Goal: Transaction & Acquisition: Purchase product/service

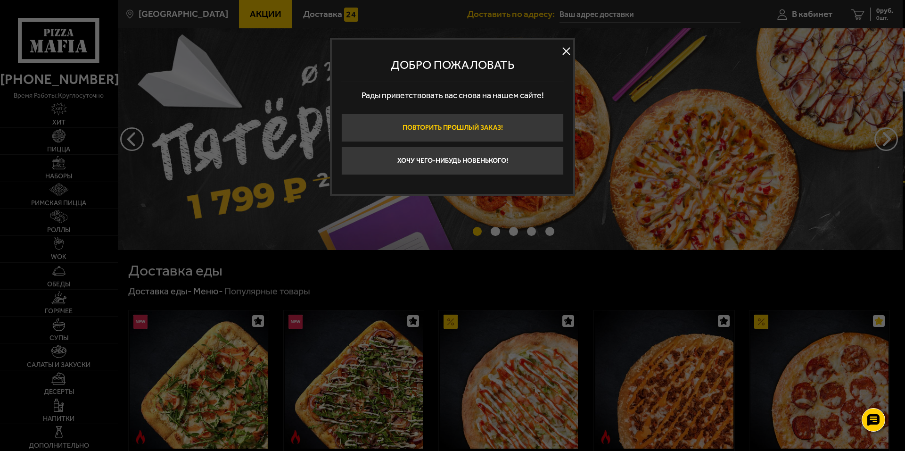
click at [524, 122] on button "Повторить прошлый заказ!" at bounding box center [452, 128] width 223 height 28
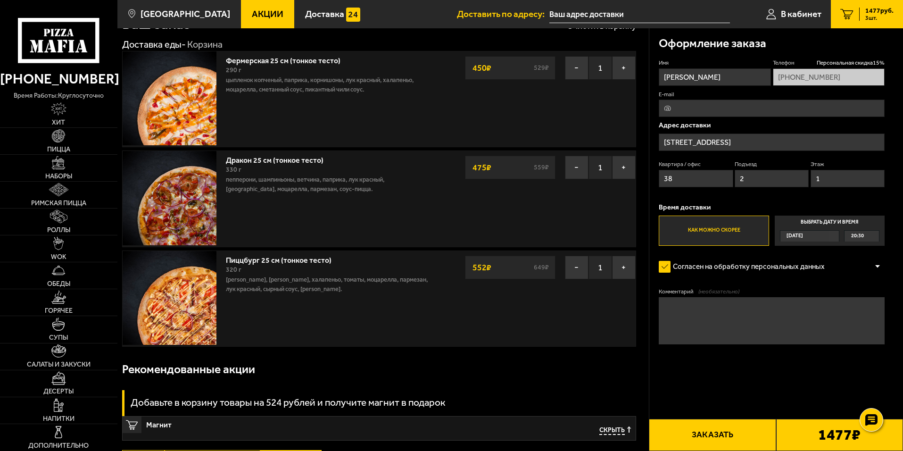
scroll to position [47, 0]
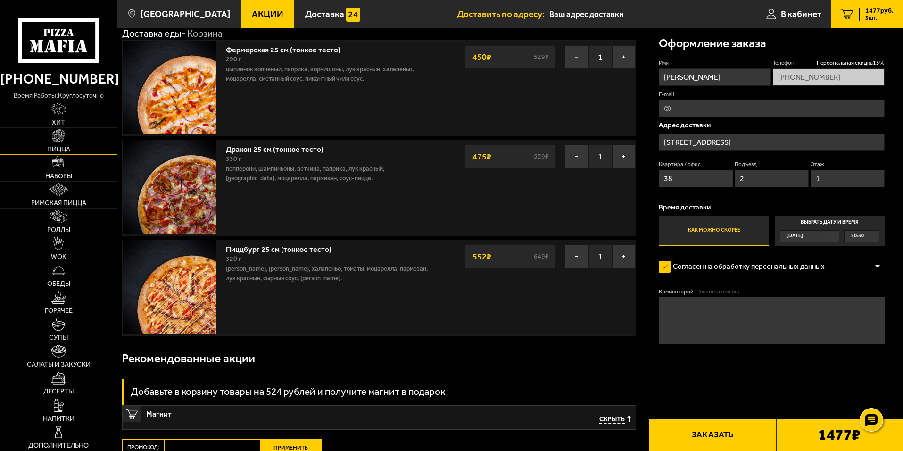
click at [63, 148] on span "Пицца" at bounding box center [58, 149] width 23 height 7
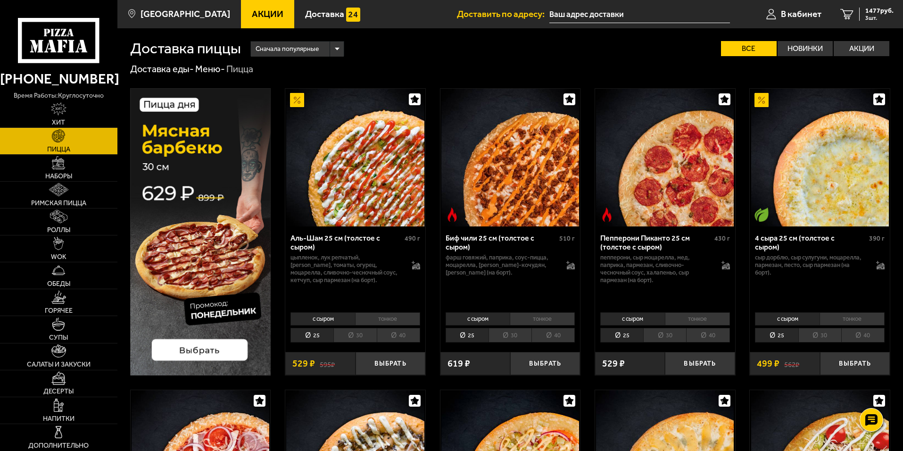
click at [68, 117] on link "Хит" at bounding box center [58, 114] width 117 height 26
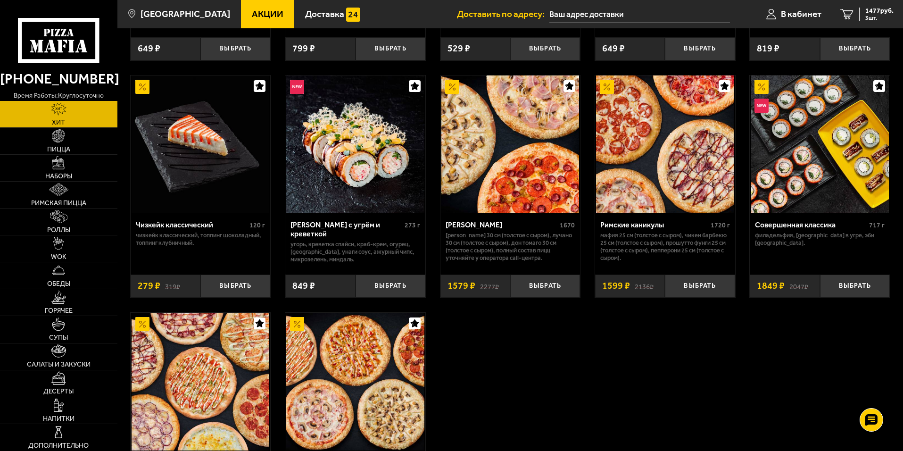
scroll to position [613, 0]
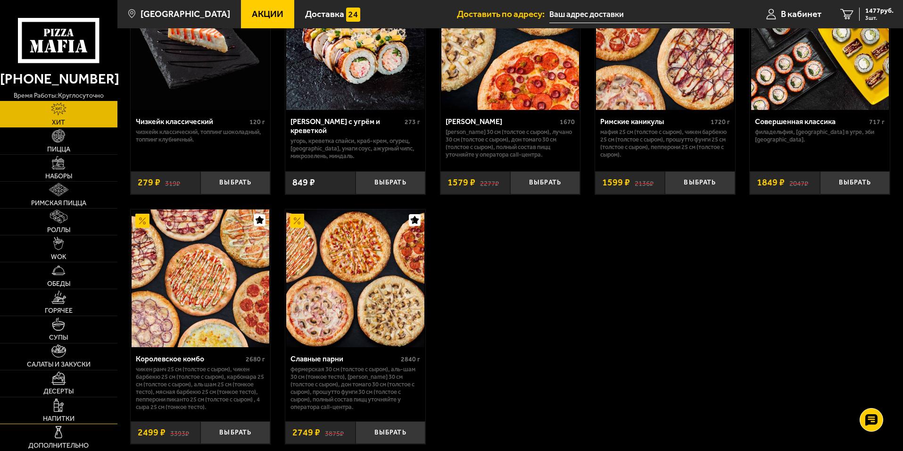
click at [72, 411] on link "Напитки" at bounding box center [58, 410] width 117 height 26
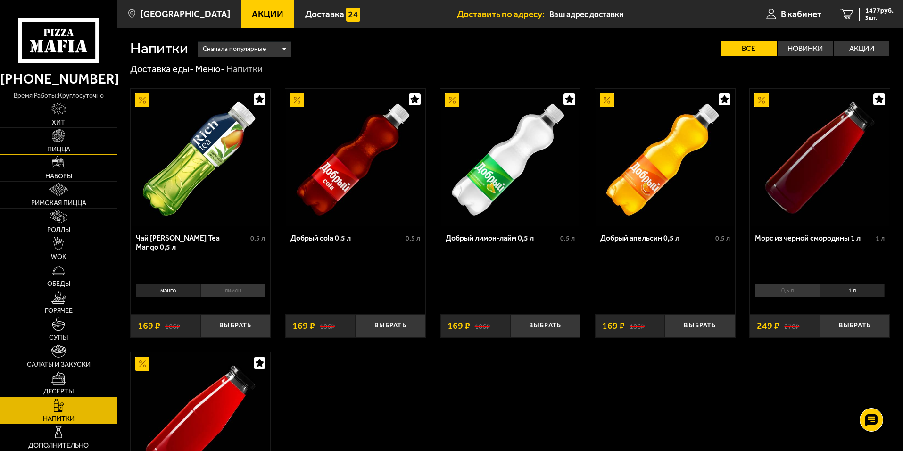
click at [70, 148] on span "Пицца" at bounding box center [58, 149] width 23 height 7
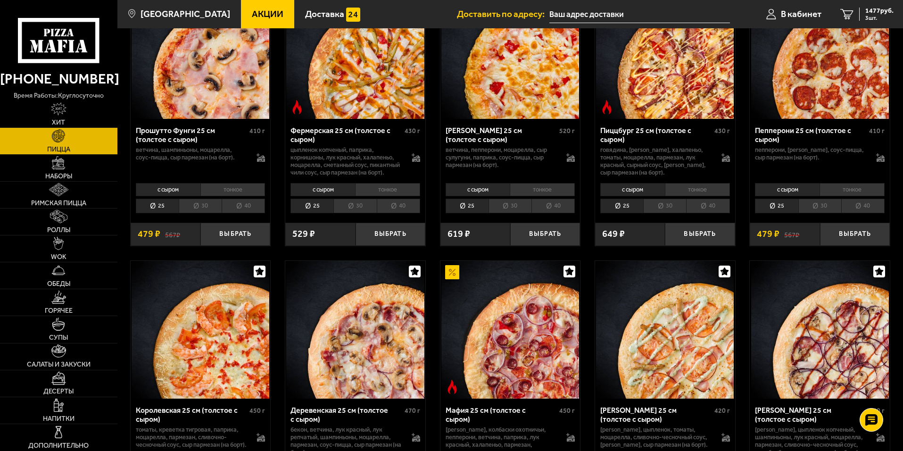
scroll to position [613, 0]
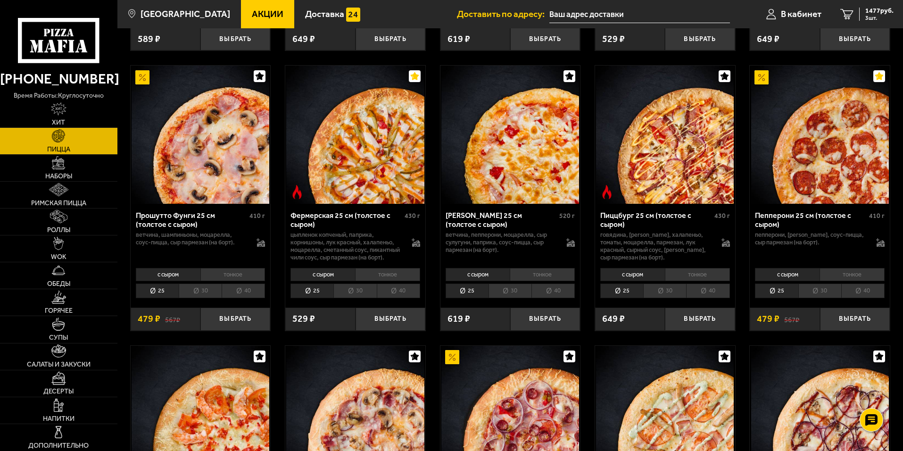
click at [252, 17] on span "Акции" at bounding box center [268, 13] width 32 height 9
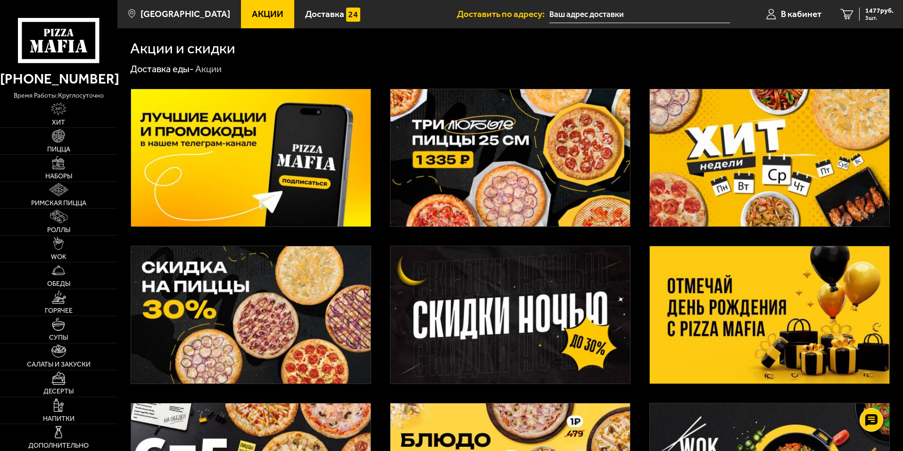
click at [72, 26] on icon at bounding box center [58, 40] width 81 height 45
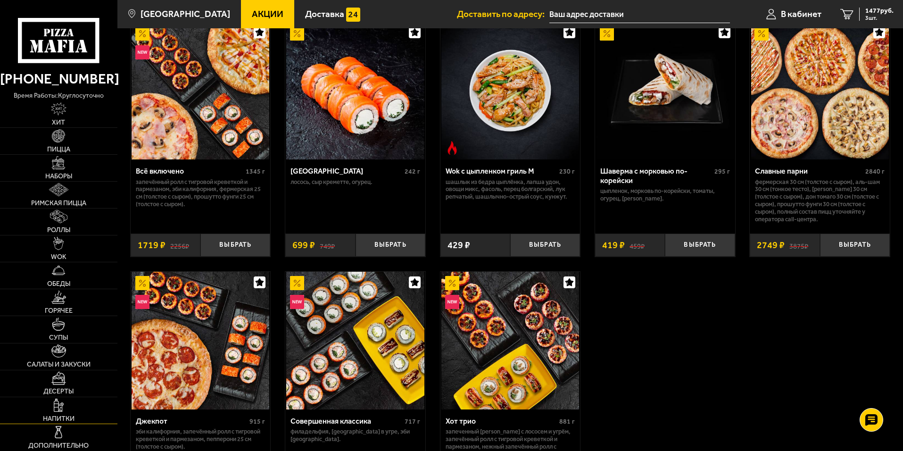
scroll to position [566, 0]
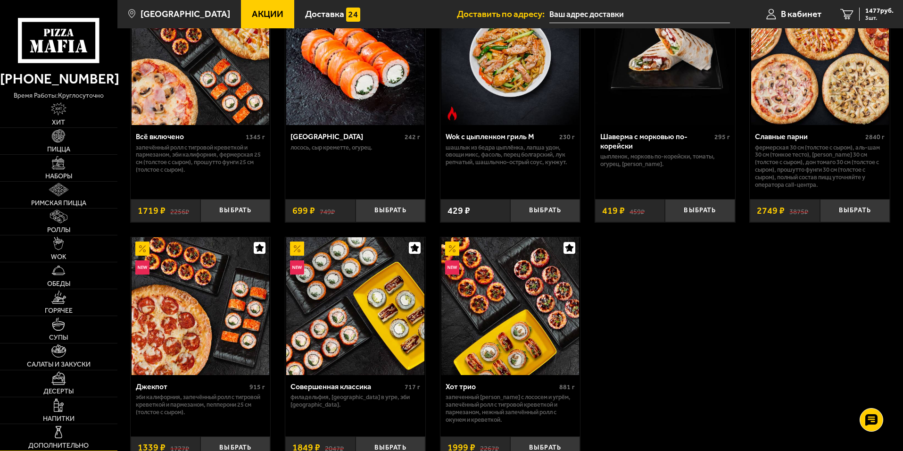
click at [79, 428] on link "Дополнительно" at bounding box center [58, 437] width 117 height 26
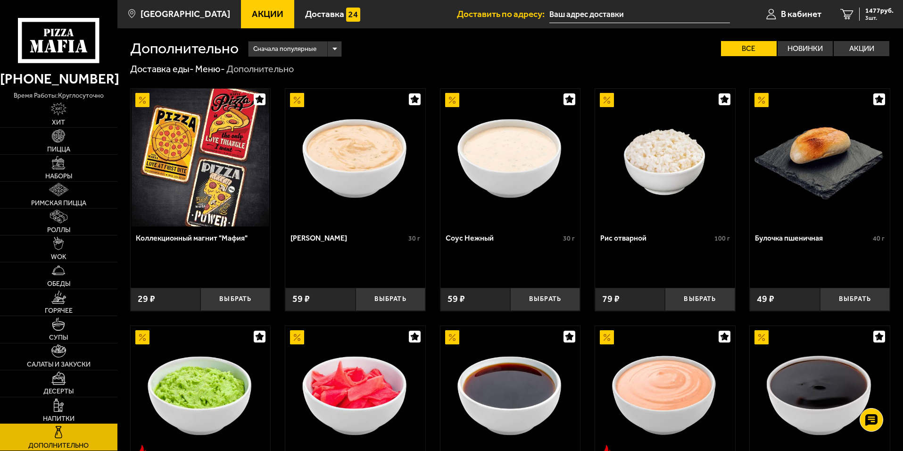
click at [71, 410] on link "Напитки" at bounding box center [58, 410] width 117 height 26
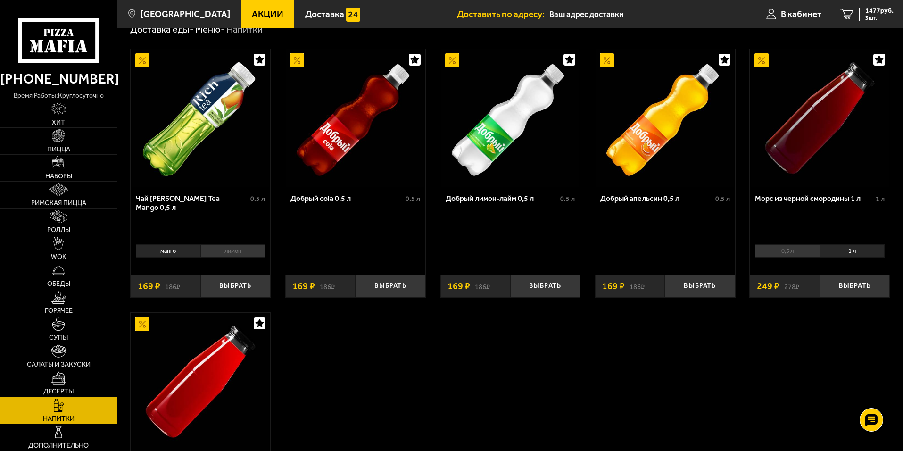
scroll to position [94, 0]
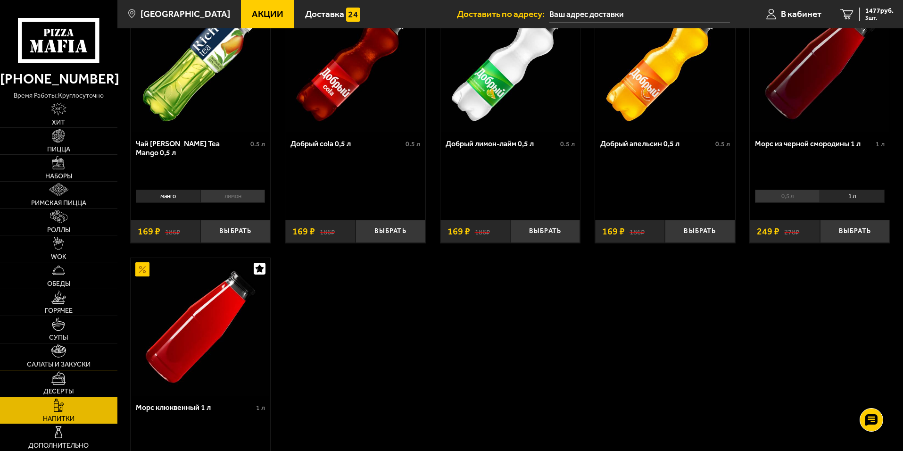
click at [72, 360] on link "Салаты и закуски" at bounding box center [58, 356] width 117 height 26
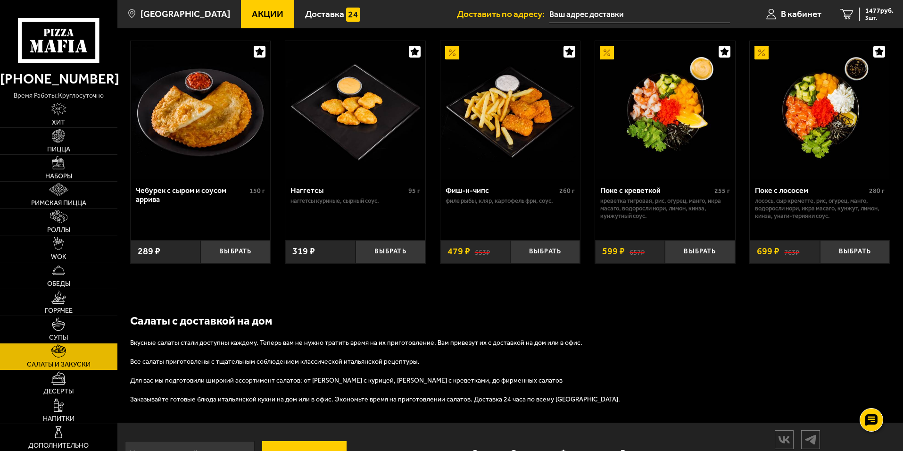
scroll to position [609, 0]
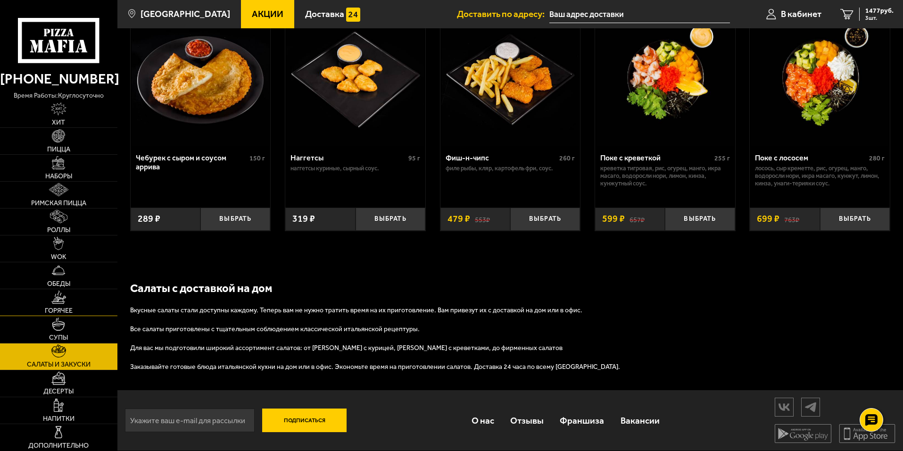
drag, startPoint x: 58, startPoint y: 301, endPoint x: 80, endPoint y: 292, distance: 23.9
click at [58, 301] on img at bounding box center [58, 296] width 15 height 13
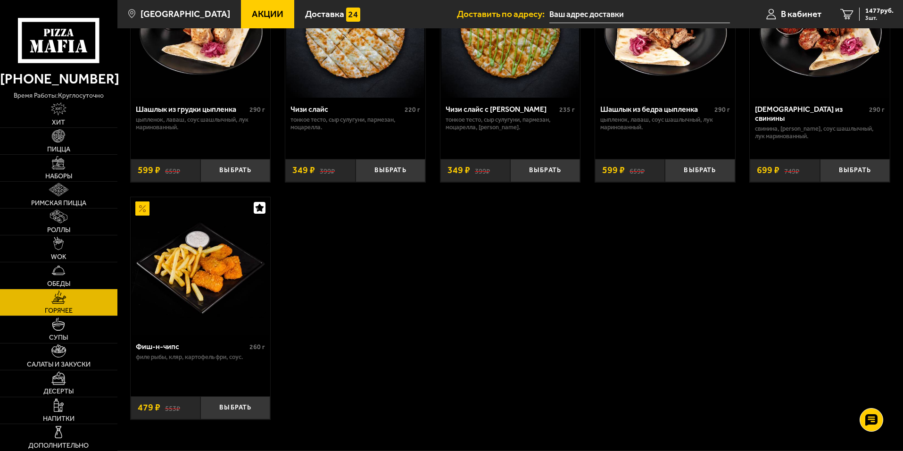
scroll to position [566, 0]
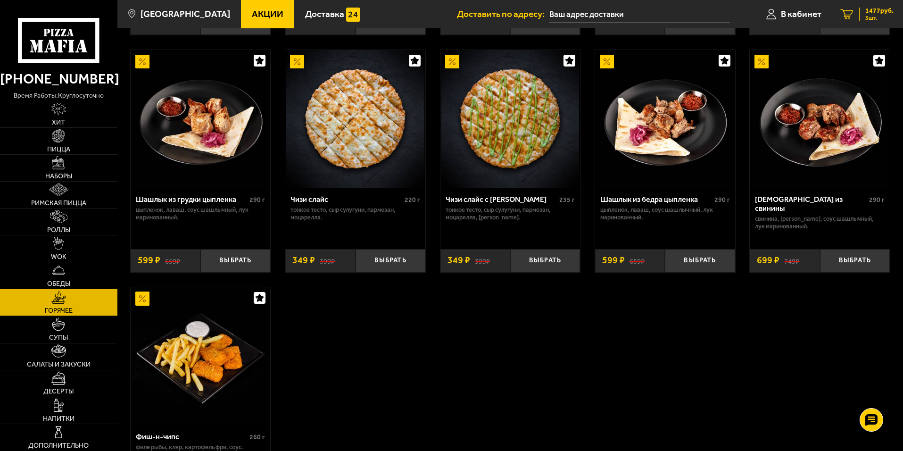
click at [883, 18] on span "3 шт." at bounding box center [879, 18] width 28 height 6
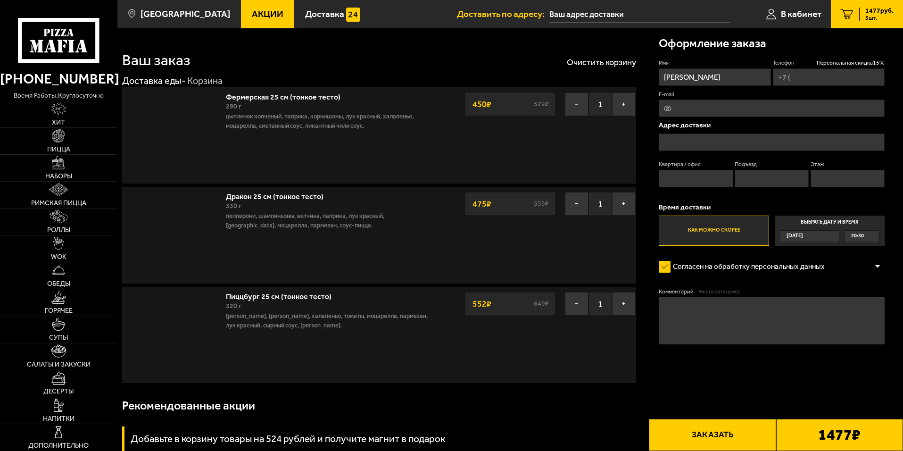
type input "+7 (931) 266-47-99"
type input "Придорожная аллея, 9к1"
type input "38"
type input "2"
type input "1"
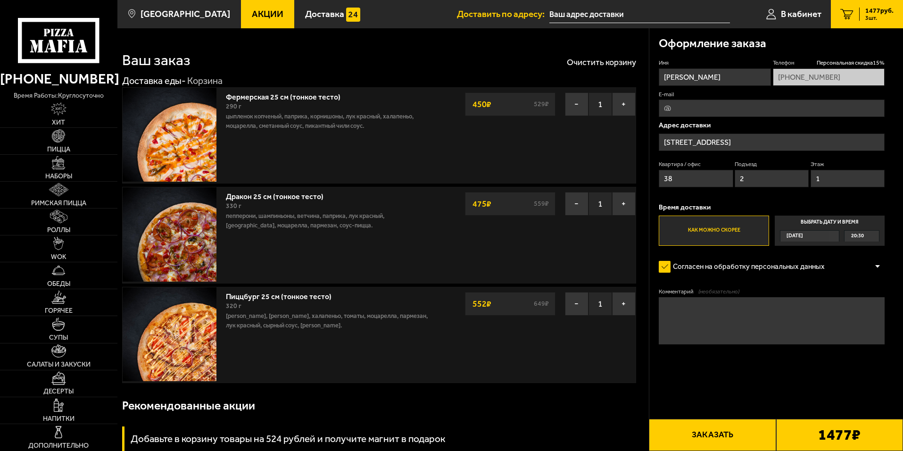
click at [252, 10] on span "Акции" at bounding box center [268, 13] width 32 height 9
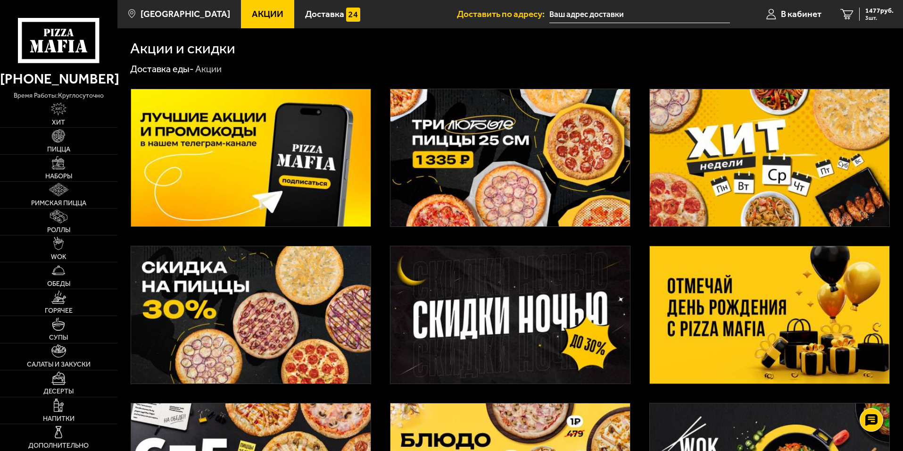
click at [477, 162] on img at bounding box center [509, 157] width 239 height 137
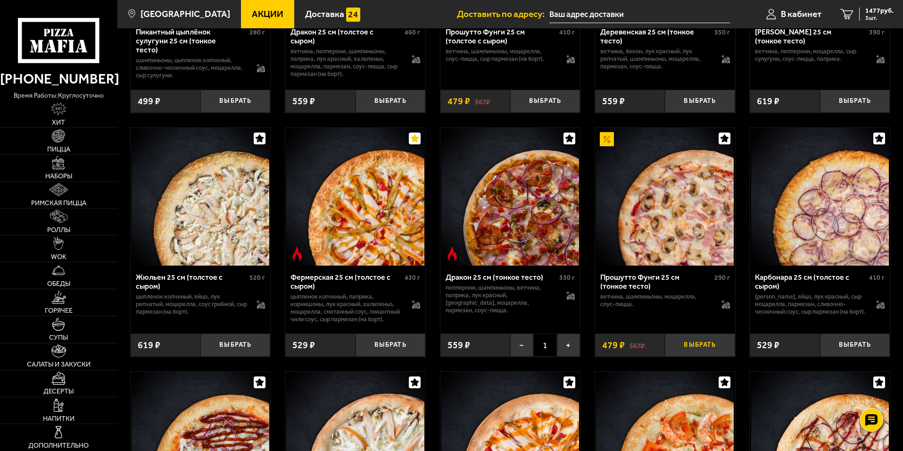
scroll to position [1744, 0]
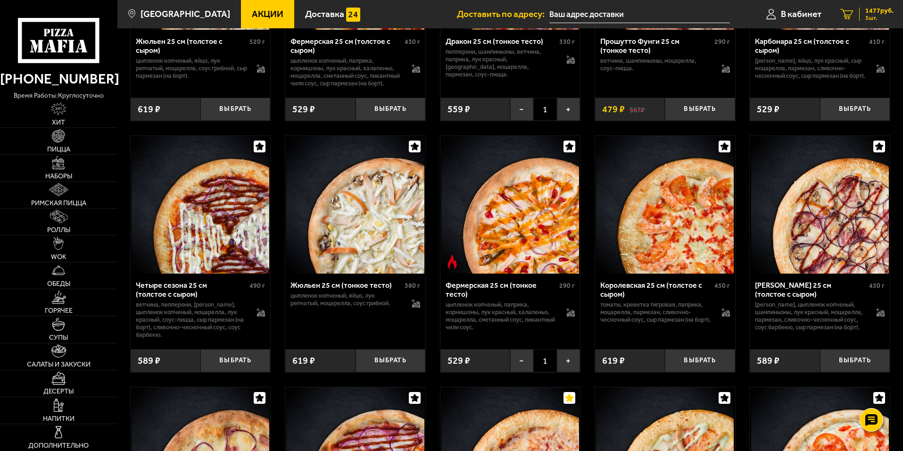
click at [861, 10] on div "1477 руб. 3 шт." at bounding box center [876, 14] width 34 height 13
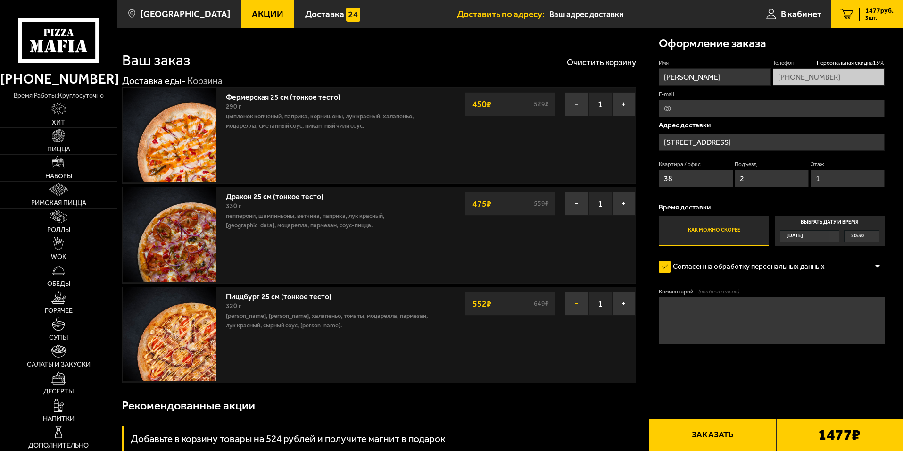
click at [573, 296] on button "−" at bounding box center [577, 304] width 24 height 24
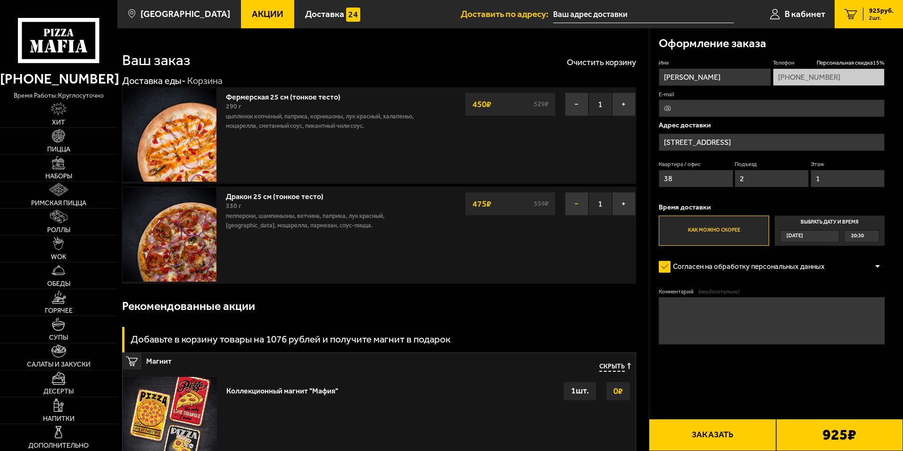
click at [571, 202] on button "−" at bounding box center [577, 204] width 24 height 24
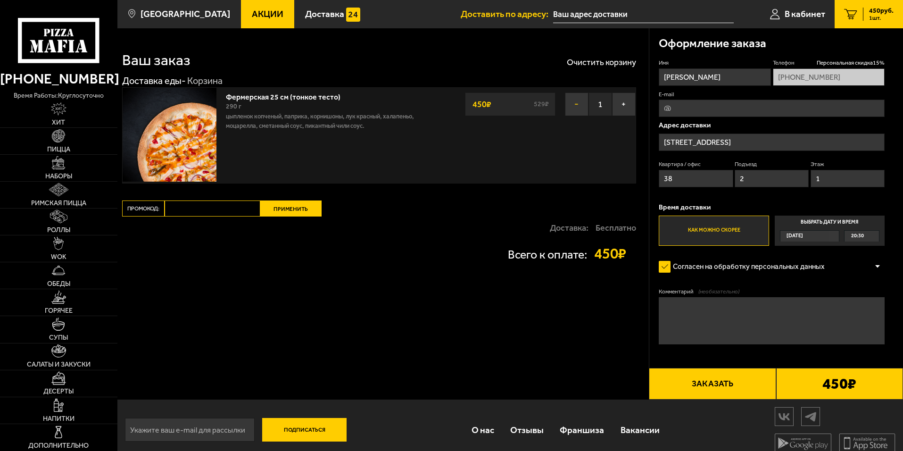
click at [575, 110] on button "−" at bounding box center [577, 104] width 24 height 24
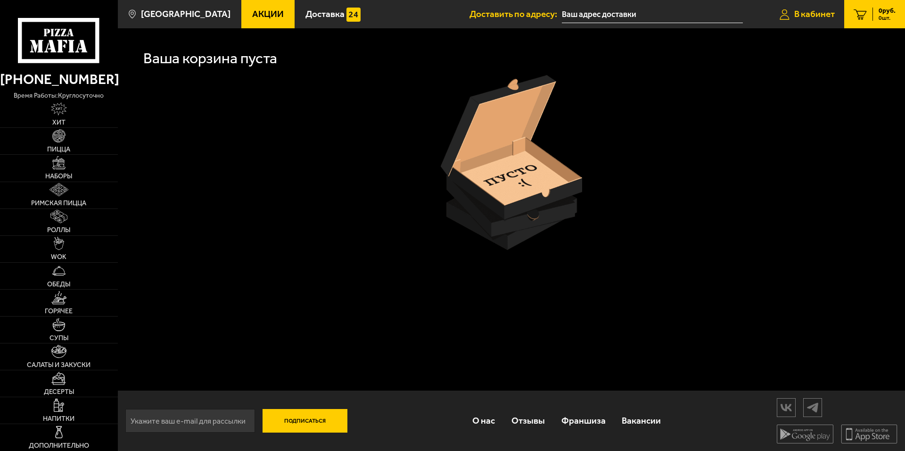
click at [784, 14] on icon at bounding box center [785, 14] width 10 height 11
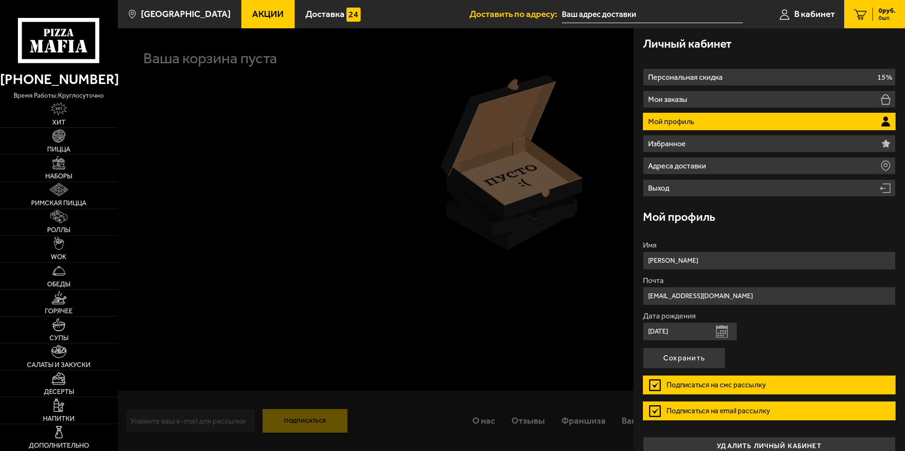
click at [254, 13] on span "Акции" at bounding box center [268, 13] width 32 height 9
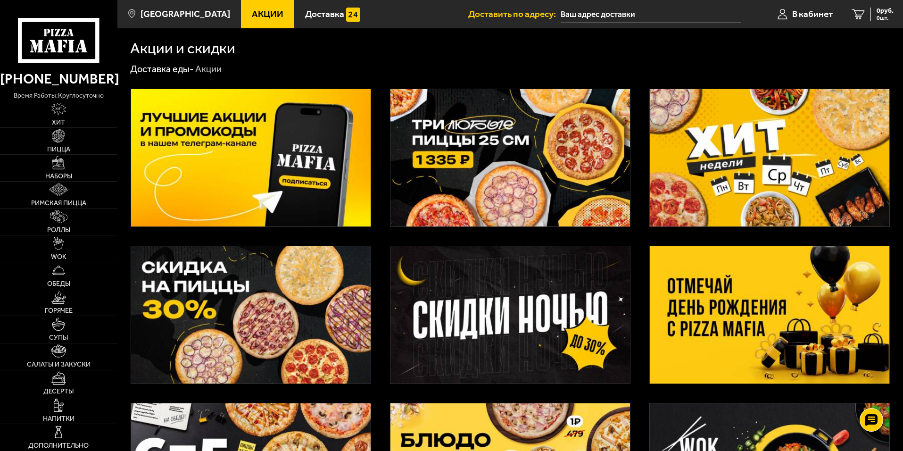
click at [454, 155] on img at bounding box center [509, 157] width 239 height 137
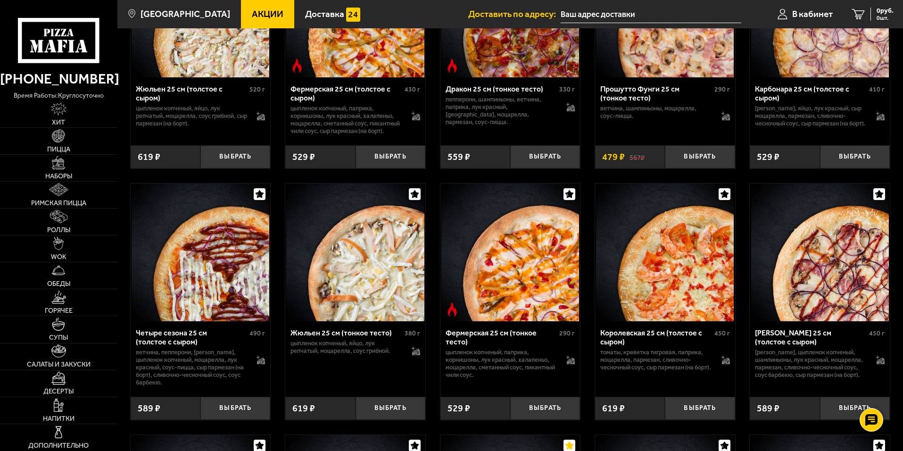
scroll to position [1556, 0]
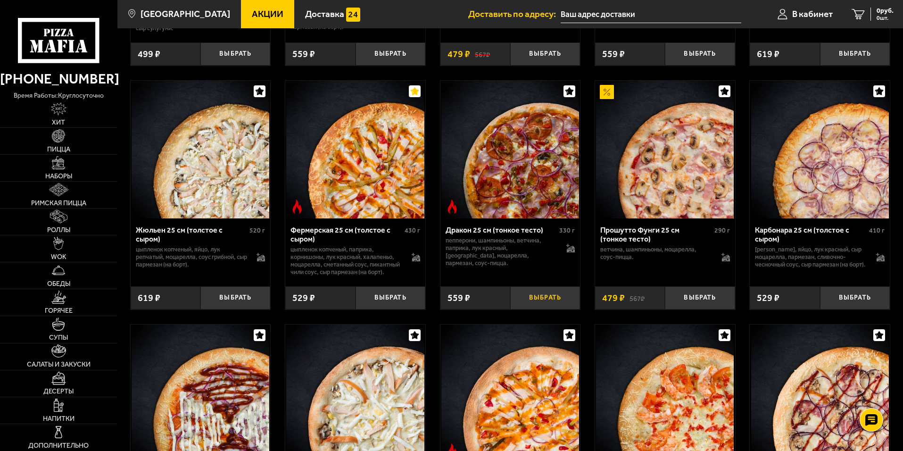
click at [536, 309] on button "Выбрать" at bounding box center [545, 297] width 70 height 23
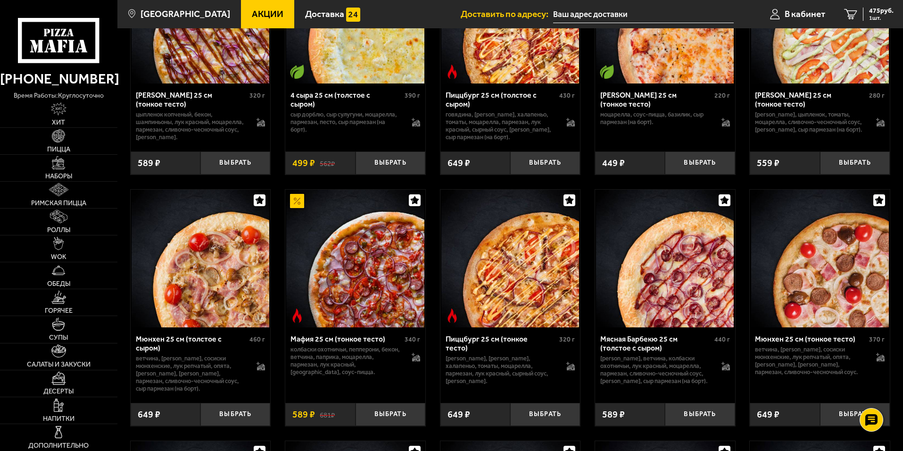
scroll to position [2451, 0]
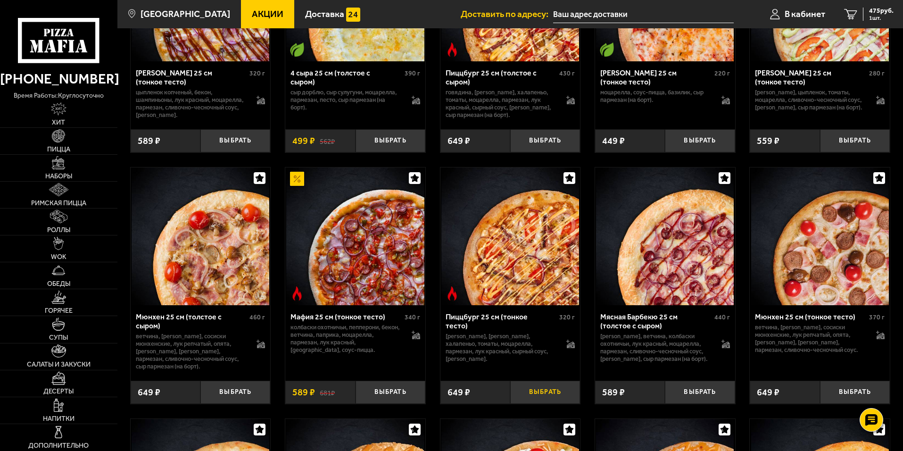
click at [549, 404] on button "Выбрать" at bounding box center [545, 391] width 70 height 23
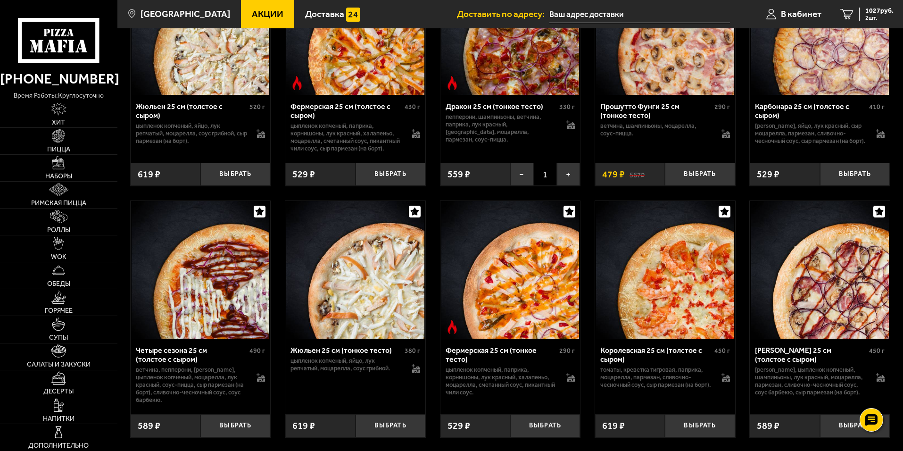
scroll to position [1697, 0]
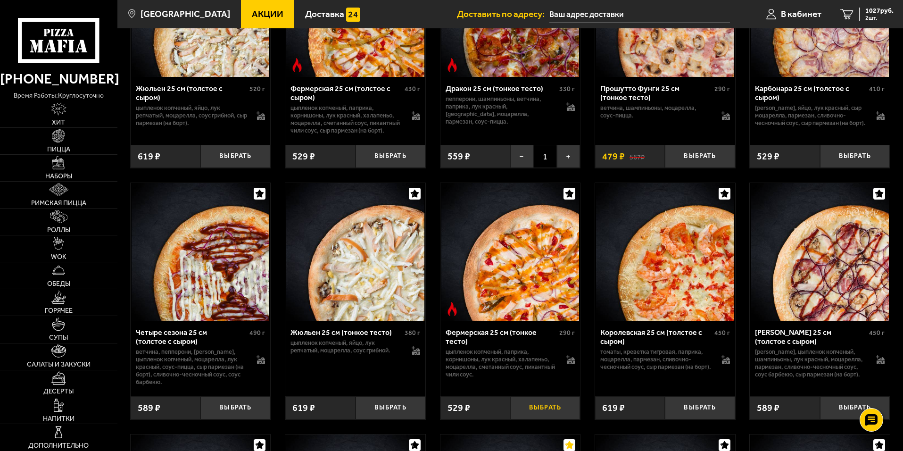
click at [541, 419] on button "Выбрать" at bounding box center [545, 407] width 70 height 23
click at [878, 15] on div "1477 руб. 3 шт." at bounding box center [876, 14] width 34 height 13
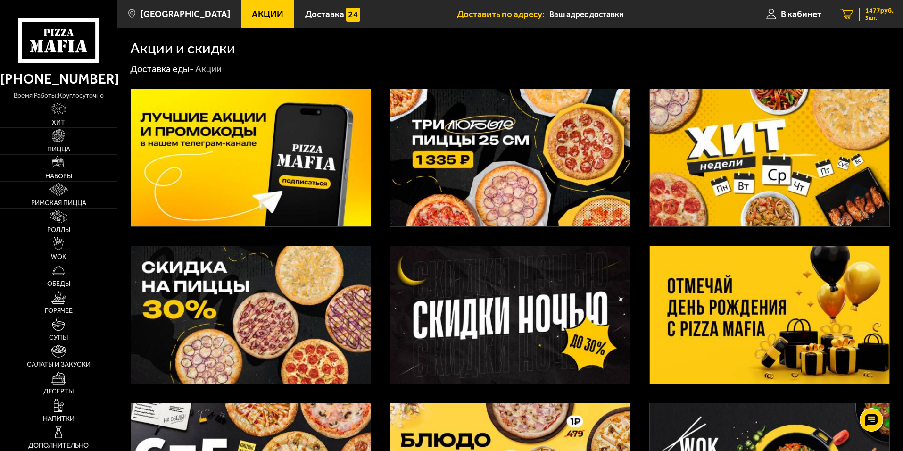
click at [858, 4] on link "3 1477 руб. 3 шт." at bounding box center [867, 14] width 72 height 28
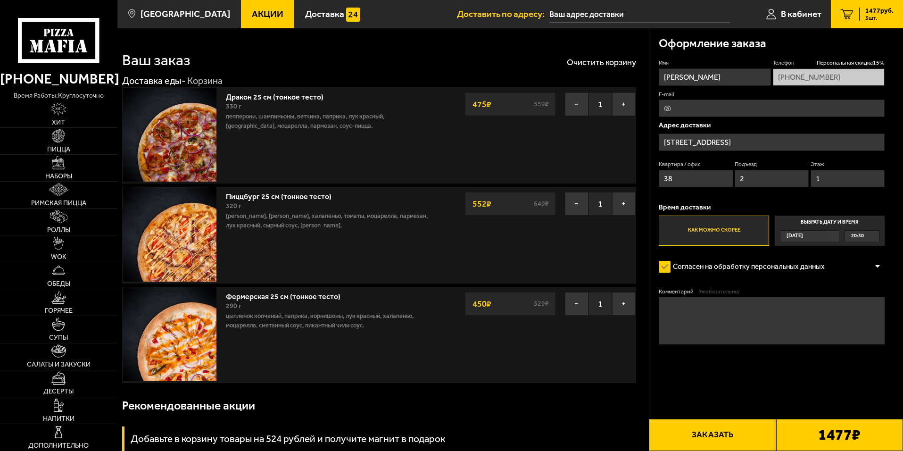
click at [844, 14] on icon "3" at bounding box center [846, 14] width 13 height 11
click at [825, 12] on link "В кабинет" at bounding box center [794, 14] width 74 height 28
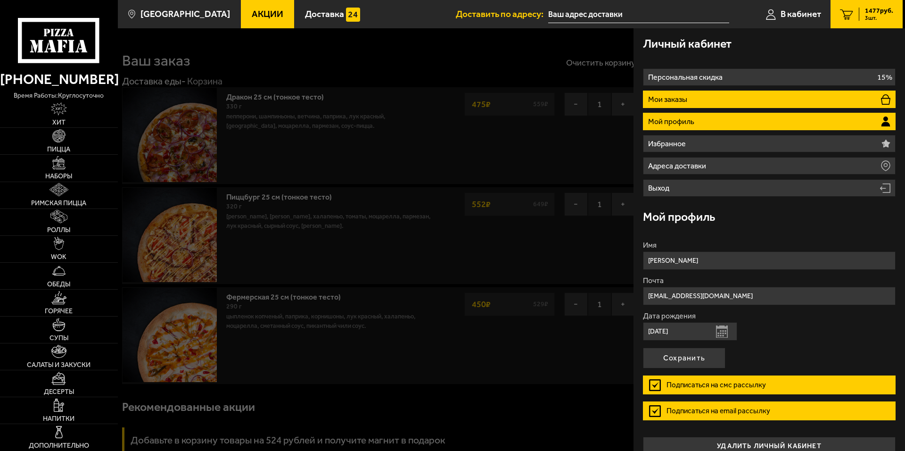
click at [682, 97] on p "Мои заказы" at bounding box center [668, 100] width 41 height 8
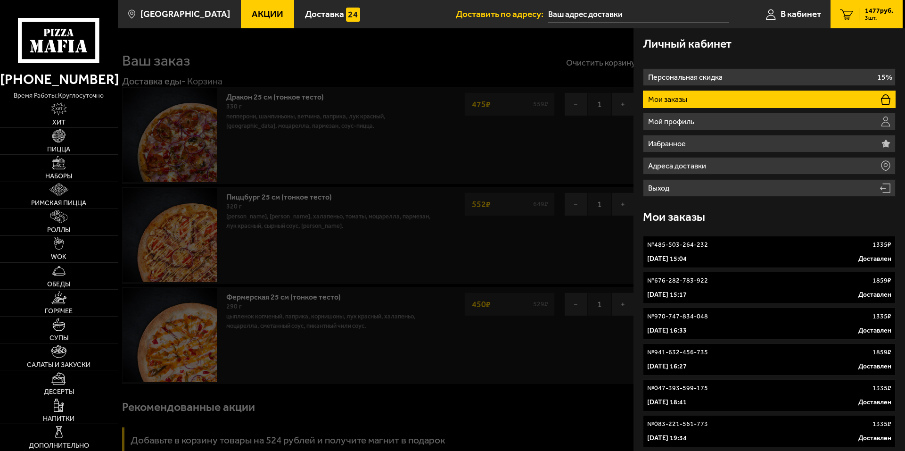
click at [786, 324] on link "№ 970-747-834-048 1335 ₽ 9 июля 2025 г. 16:33 Доставлен" at bounding box center [769, 323] width 253 height 32
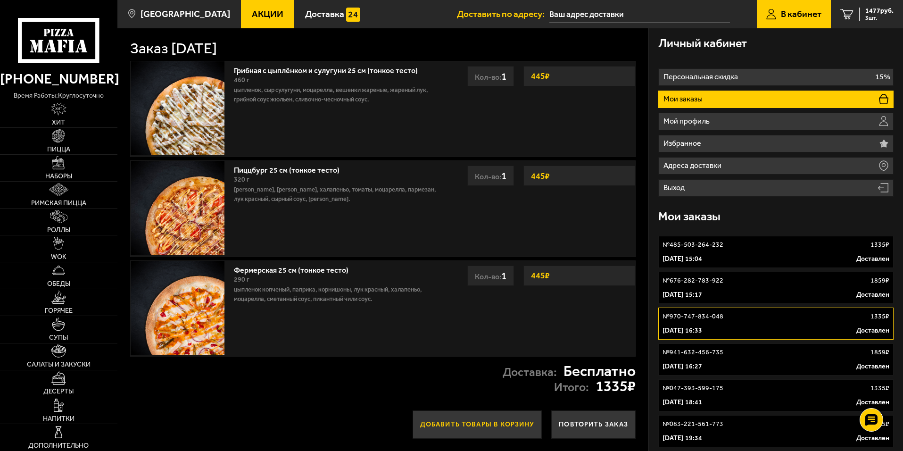
click at [494, 434] on button "Добавить товары в корзину" at bounding box center [478, 424] width 130 height 28
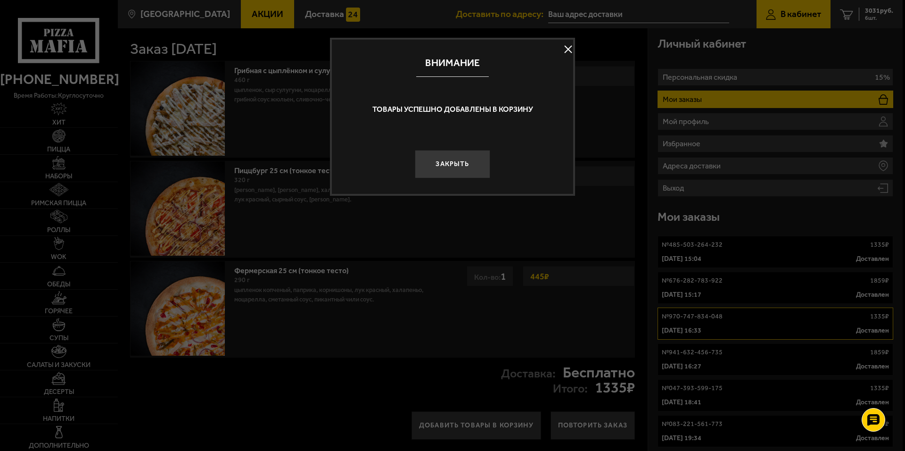
click at [472, 159] on button "Закрыть" at bounding box center [452, 164] width 75 height 28
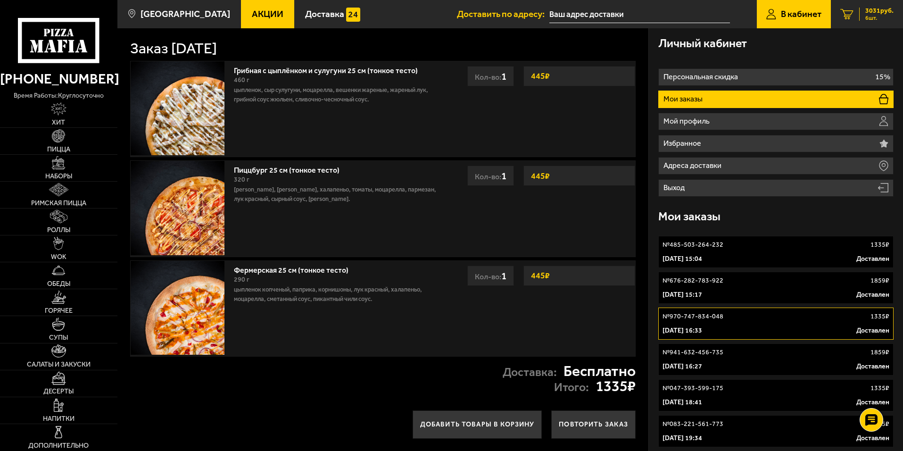
click at [851, 16] on icon "6" at bounding box center [846, 14] width 13 height 11
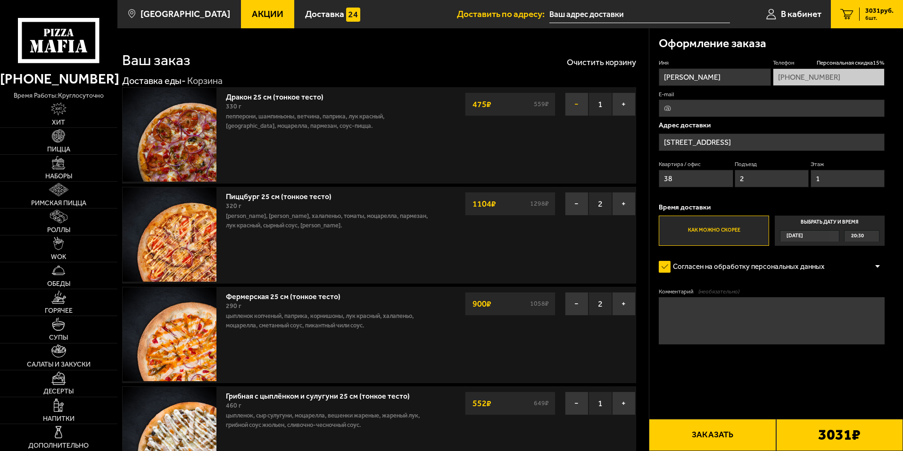
click at [573, 102] on button "−" at bounding box center [577, 104] width 24 height 24
click at [574, 102] on button "−" at bounding box center [577, 104] width 24 height 24
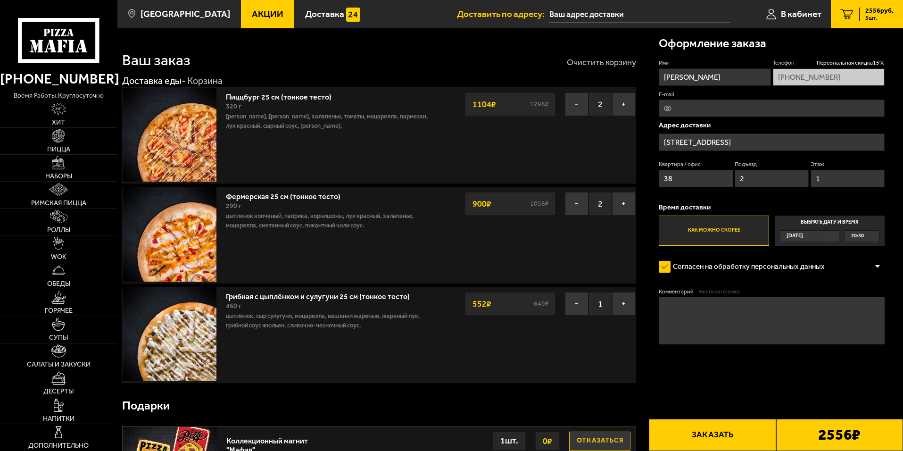
click at [605, 58] on button "Очистить корзину" at bounding box center [601, 62] width 69 height 8
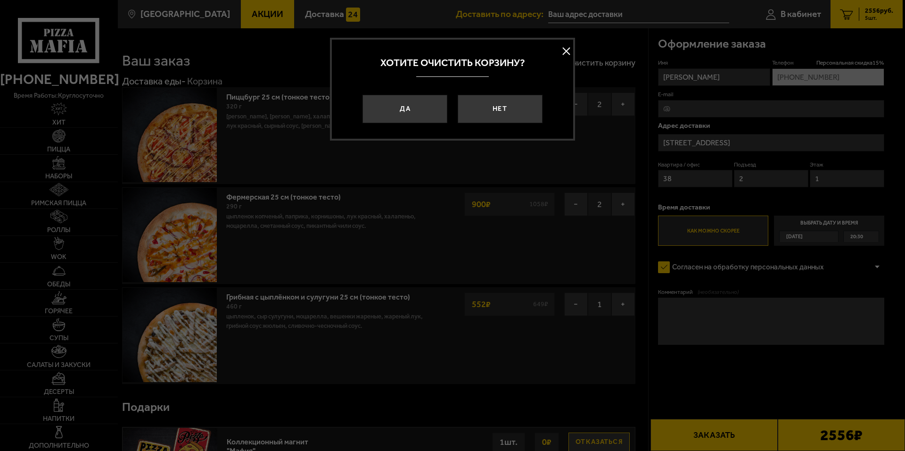
click at [450, 105] on div "Да Нет" at bounding box center [452, 112] width 241 height 53
click at [425, 108] on button "Да" at bounding box center [405, 109] width 85 height 28
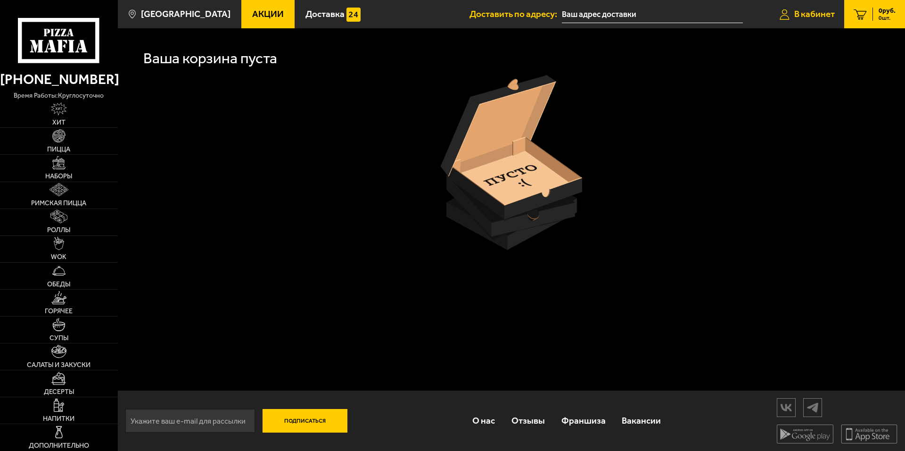
click at [816, 9] on span "В кабинет" at bounding box center [814, 13] width 41 height 9
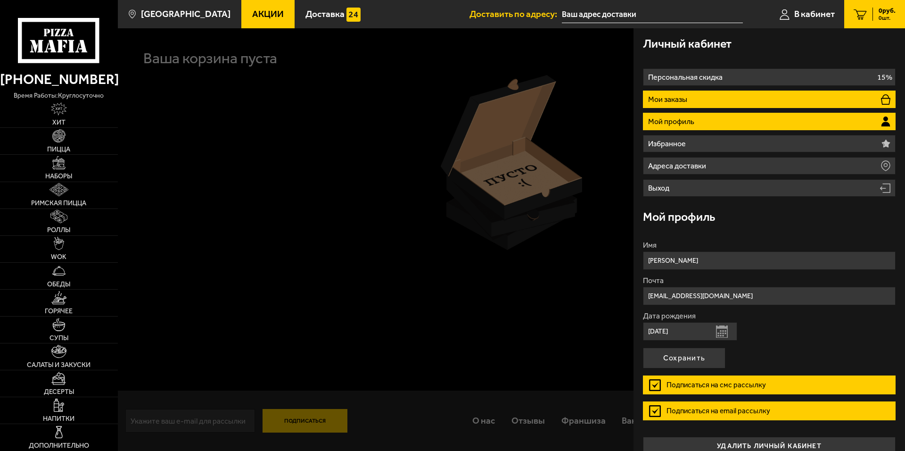
click at [701, 98] on li "Мои заказы" at bounding box center [769, 99] width 253 height 17
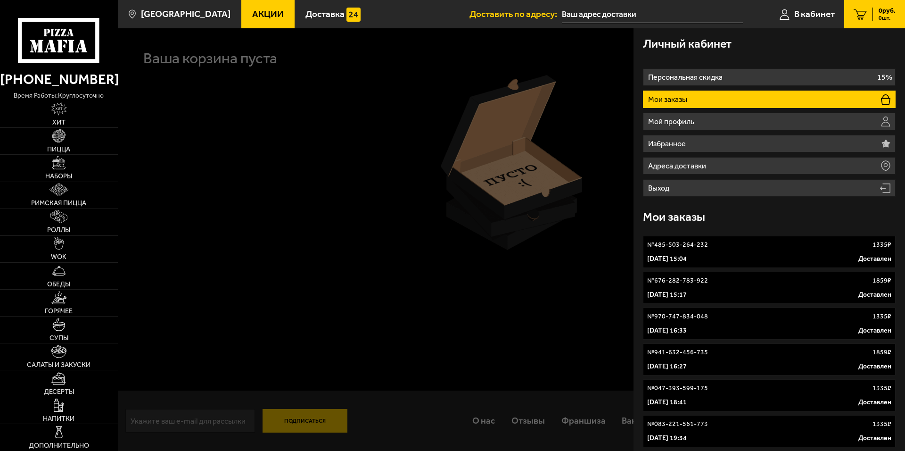
click at [800, 314] on div "№ 970-747-834-048 1335 ₽" at bounding box center [769, 316] width 244 height 9
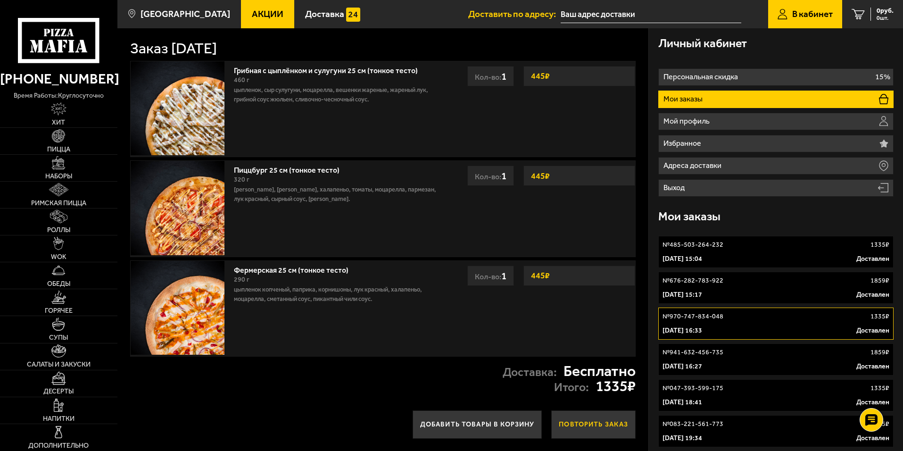
click at [600, 427] on button "Повторить заказ" at bounding box center [593, 424] width 84 height 28
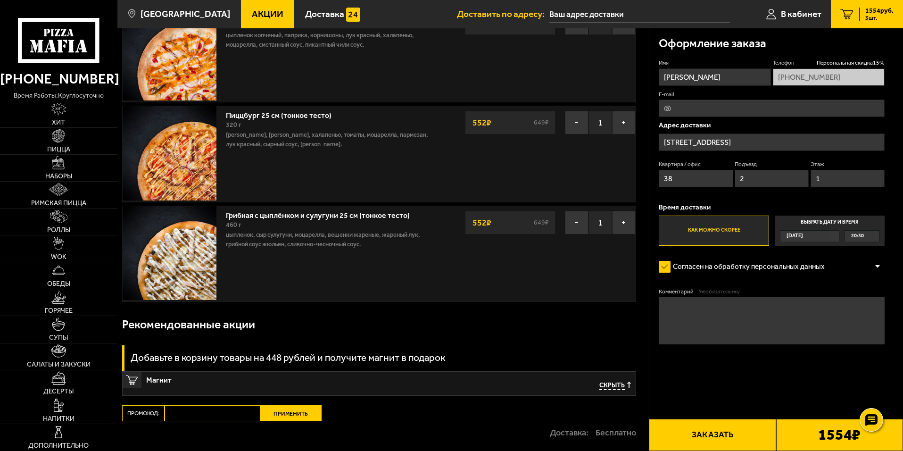
scroll to position [198, 0]
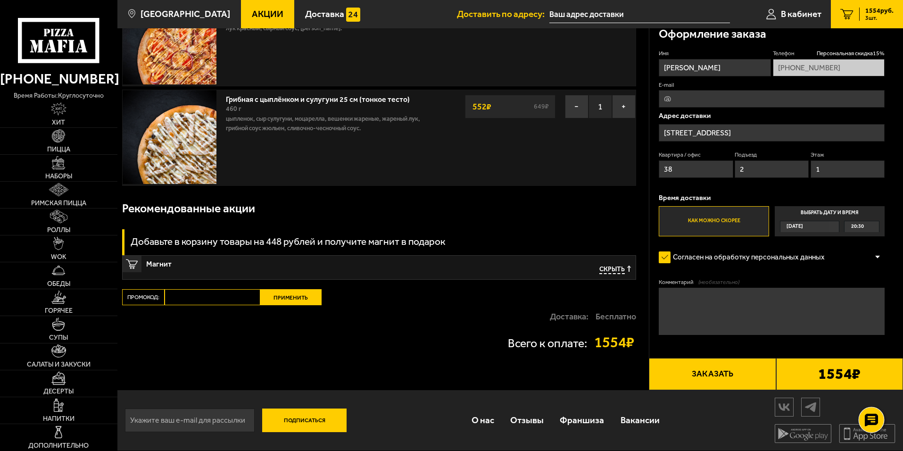
click at [869, 415] on icon at bounding box center [871, 419] width 14 height 13
click at [872, 389] on use at bounding box center [871, 391] width 14 height 13
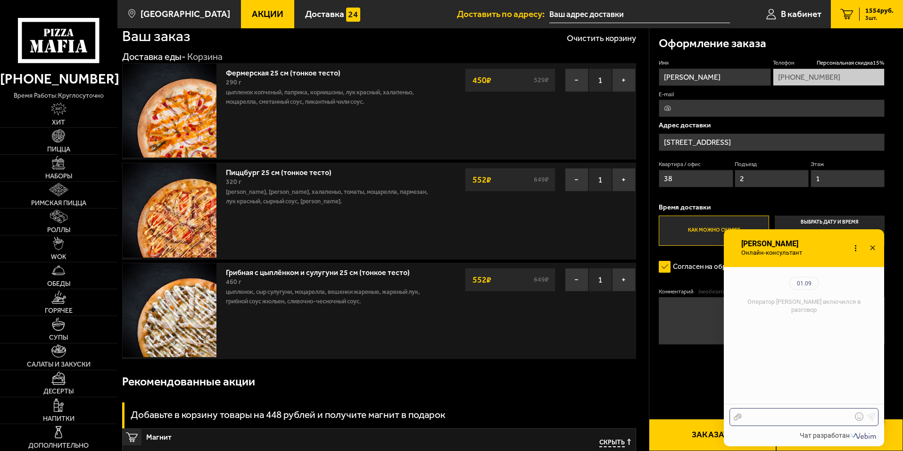
scroll to position [0, 0]
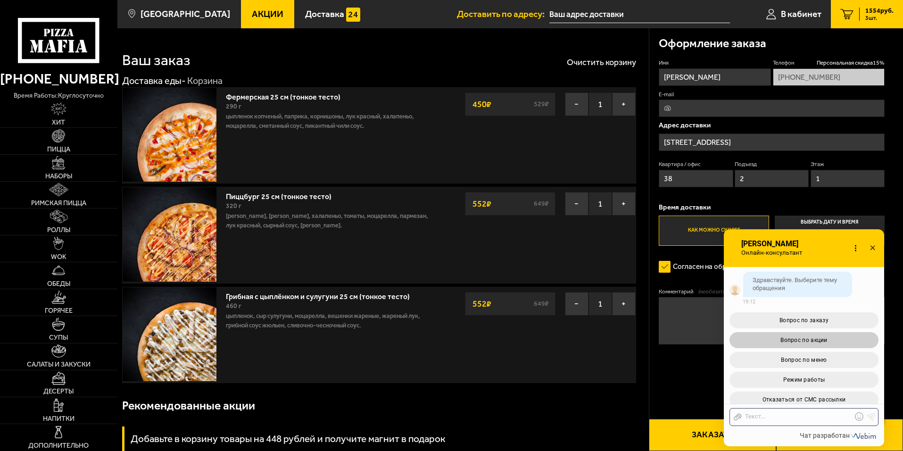
click at [814, 343] on span "Вопрос по акции" at bounding box center [803, 340] width 47 height 7
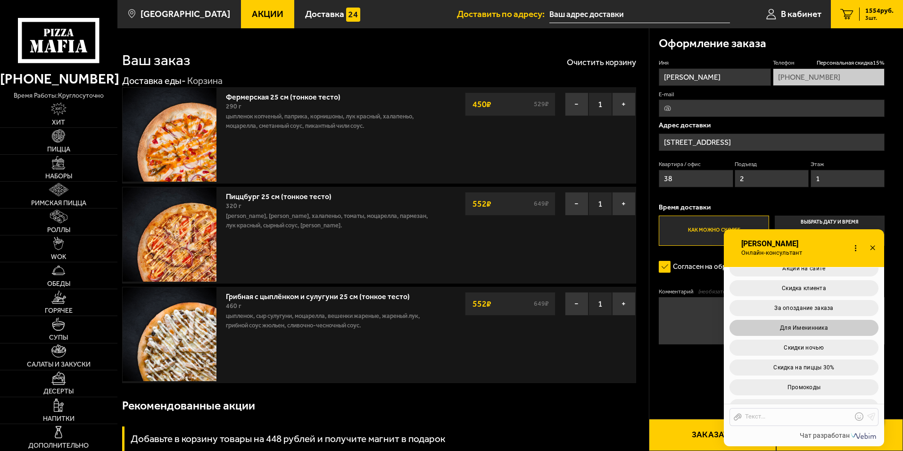
scroll to position [283, 0]
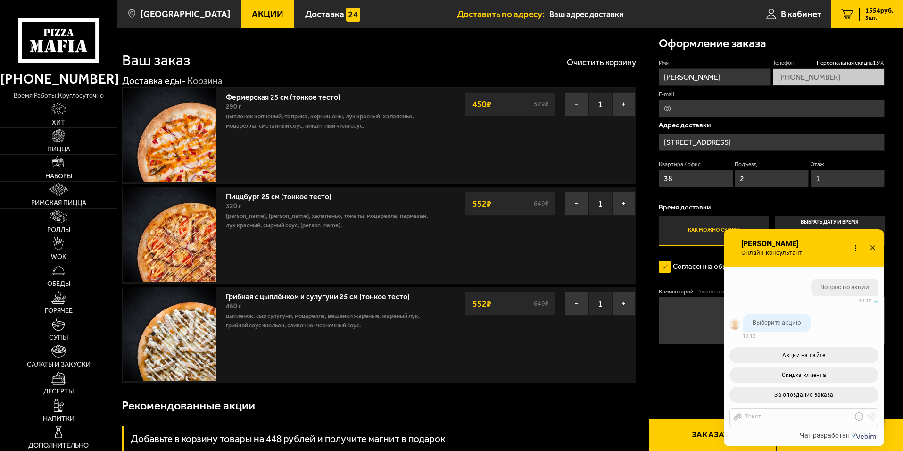
click at [823, 355] on span "Акции на сайте" at bounding box center [803, 355] width 43 height 7
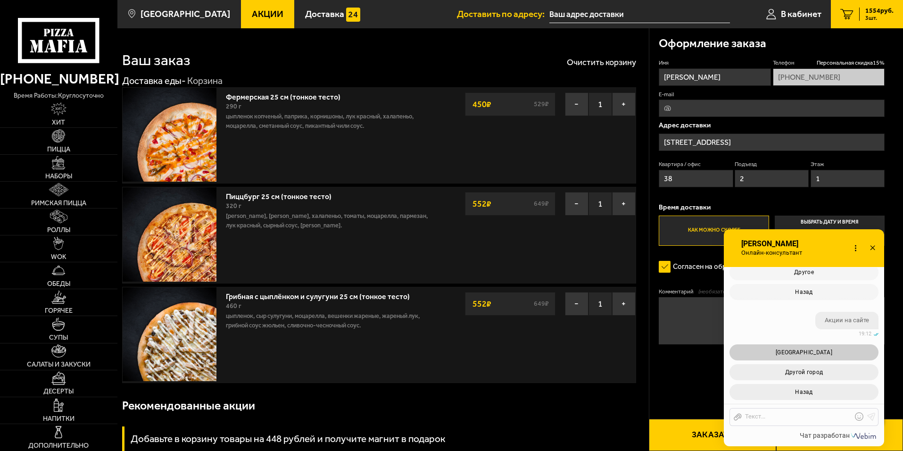
click at [842, 346] on button "[GEOGRAPHIC_DATA]" at bounding box center [803, 352] width 149 height 16
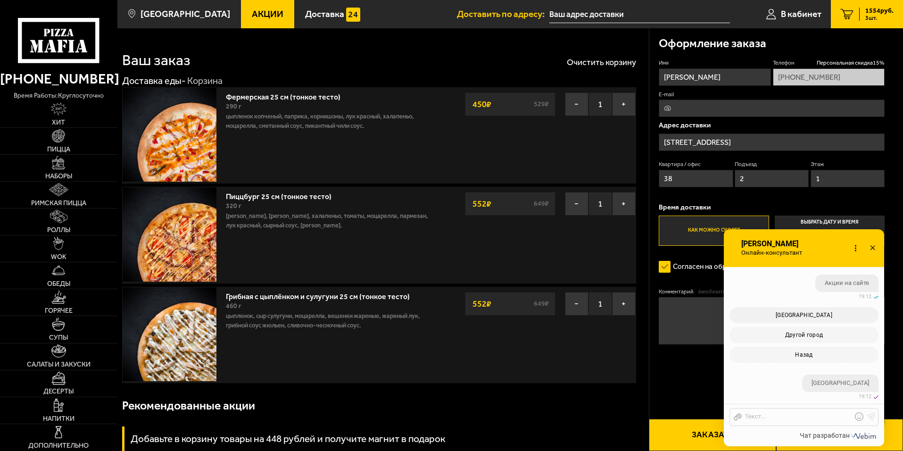
scroll to position [648, 0]
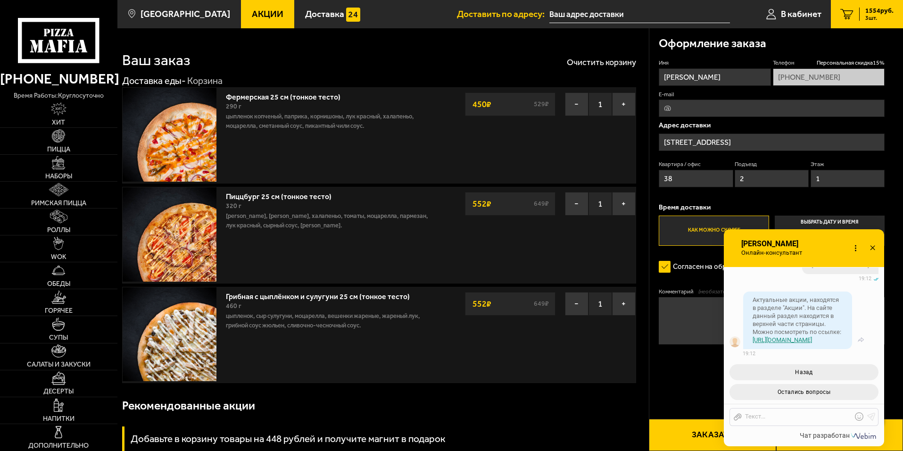
click at [802, 340] on link "[URL][DOMAIN_NAME]" at bounding box center [781, 339] width 59 height 7
click at [786, 390] on span "Остались вопросы" at bounding box center [803, 391] width 53 height 7
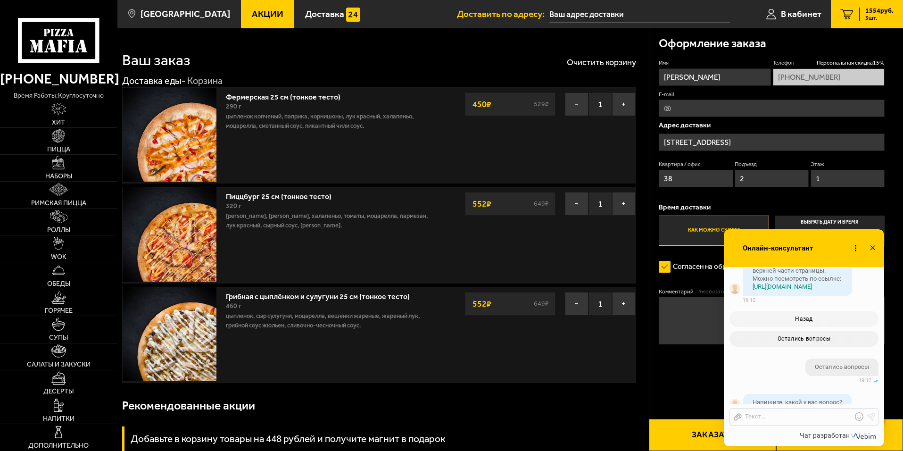
scroll to position [759, 0]
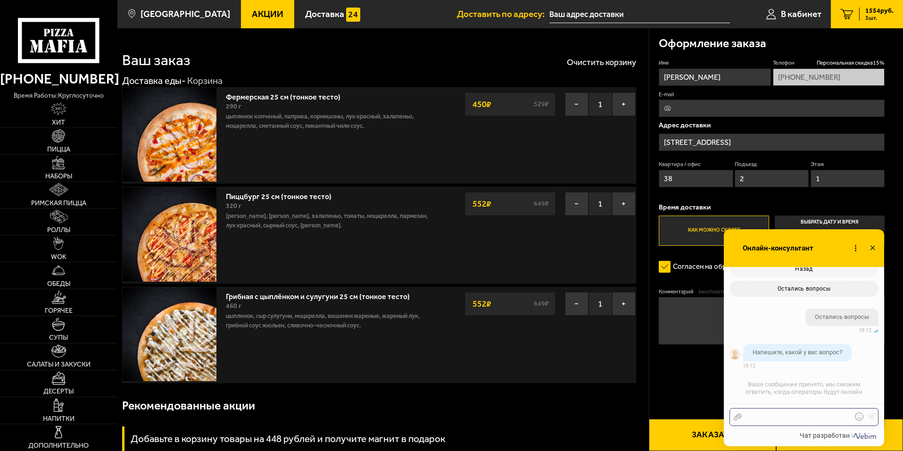
click at [780, 417] on div at bounding box center [797, 417] width 110 height 8
click at [560, 405] on div "Рекомендованные акции" at bounding box center [379, 405] width 514 height 31
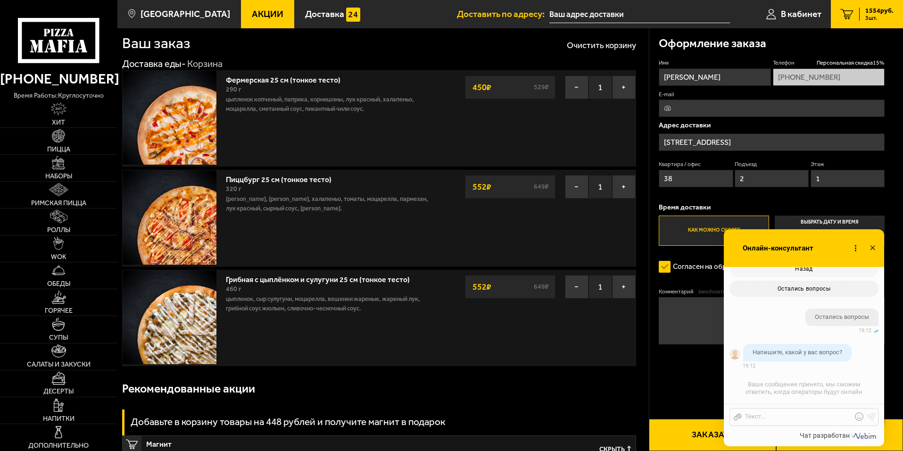
scroll to position [0, 0]
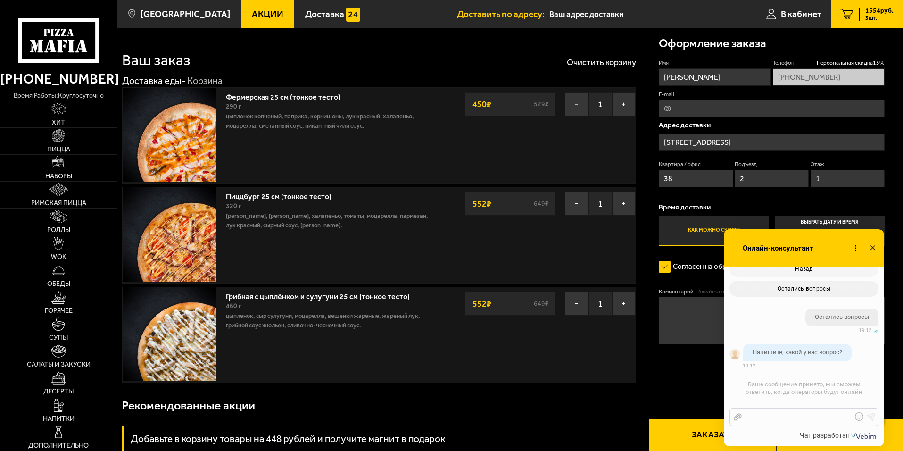
click at [772, 414] on div at bounding box center [797, 417] width 110 height 8
click at [872, 246] on icon at bounding box center [873, 248] width 14 height 14
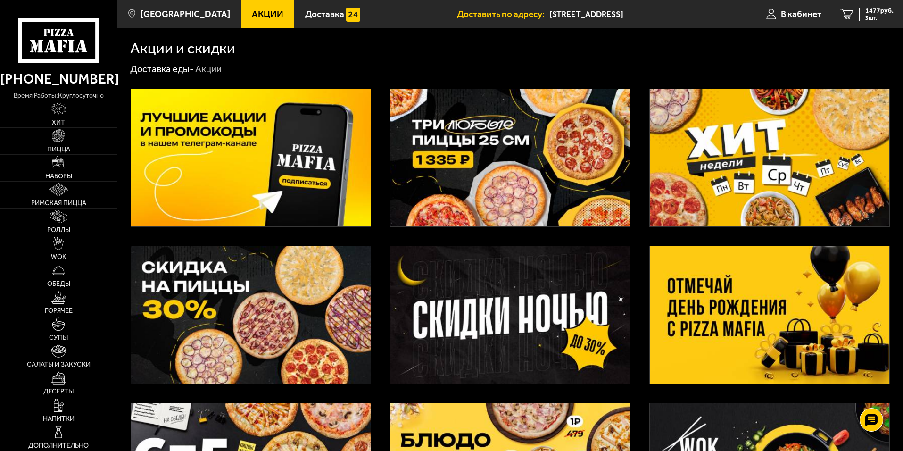
click at [540, 168] on img at bounding box center [509, 157] width 239 height 137
click at [508, 198] on img at bounding box center [509, 157] width 239 height 137
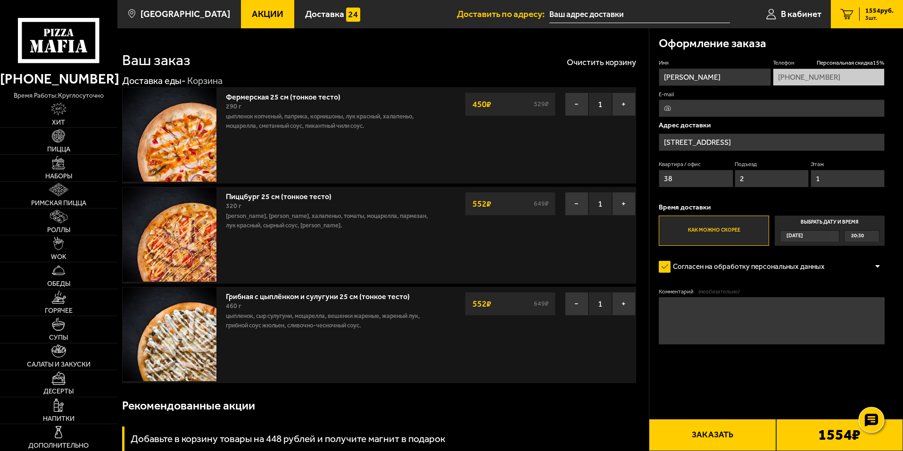
click at [869, 415] on use at bounding box center [871, 419] width 14 height 13
click at [871, 384] on link at bounding box center [871, 391] width 25 height 25
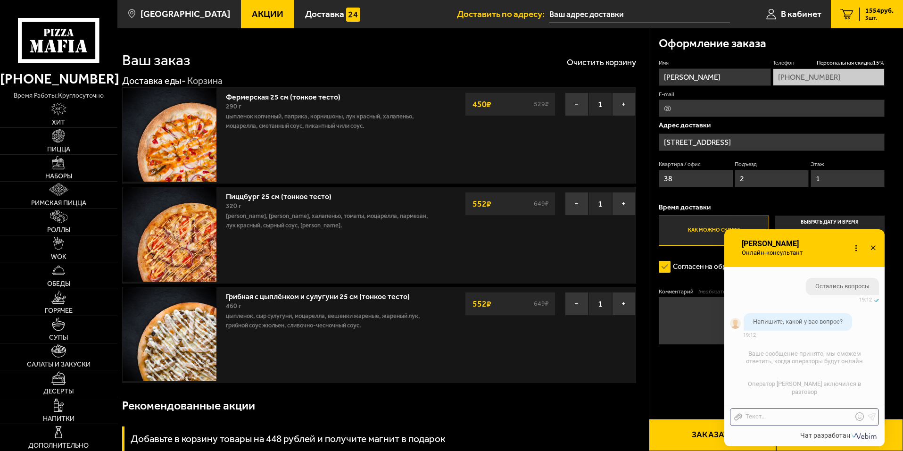
click at [699, 389] on form "Имя Даниил Телефон Персональная скидка 15 % +7 (931) 266-47-99 E-mail Адрес дос…" at bounding box center [772, 229] width 226 height 341
drag, startPoint x: 873, startPoint y: 248, endPoint x: 874, endPoint y: 264, distance: 15.1
click at [873, 248] on icon at bounding box center [873, 248] width 14 height 14
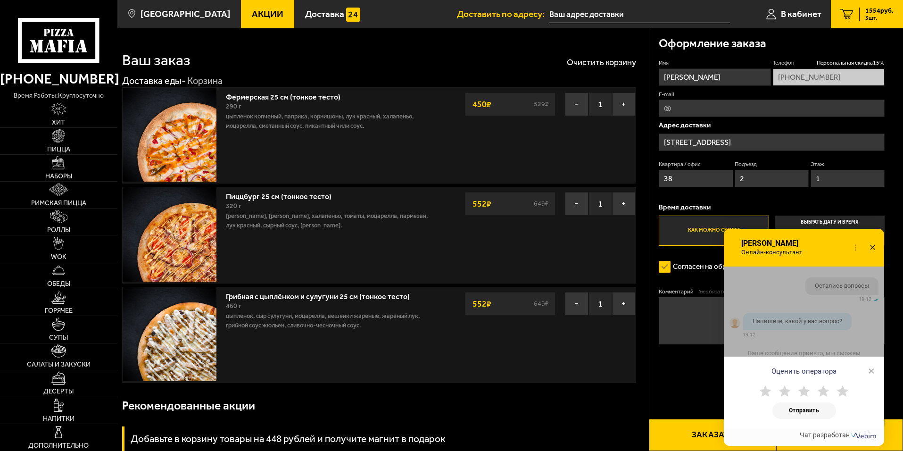
click at [870, 372] on span "×" at bounding box center [871, 370] width 7 height 14
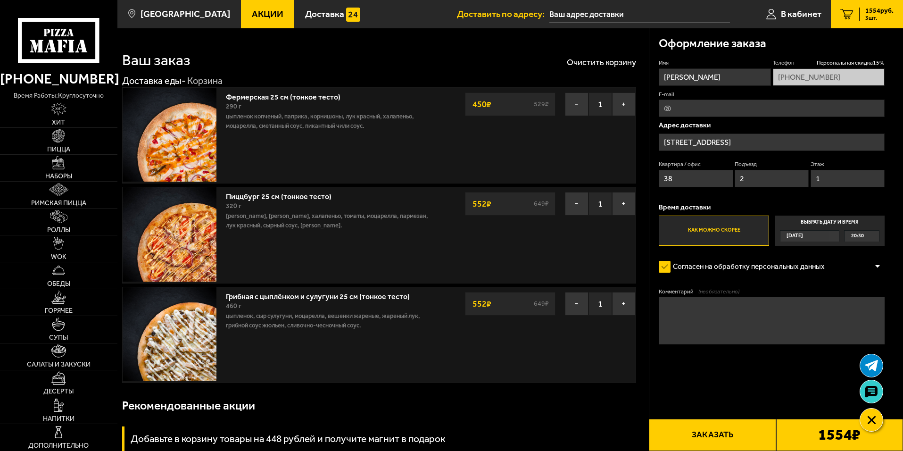
click at [872, 392] on use at bounding box center [871, 392] width 12 height 12
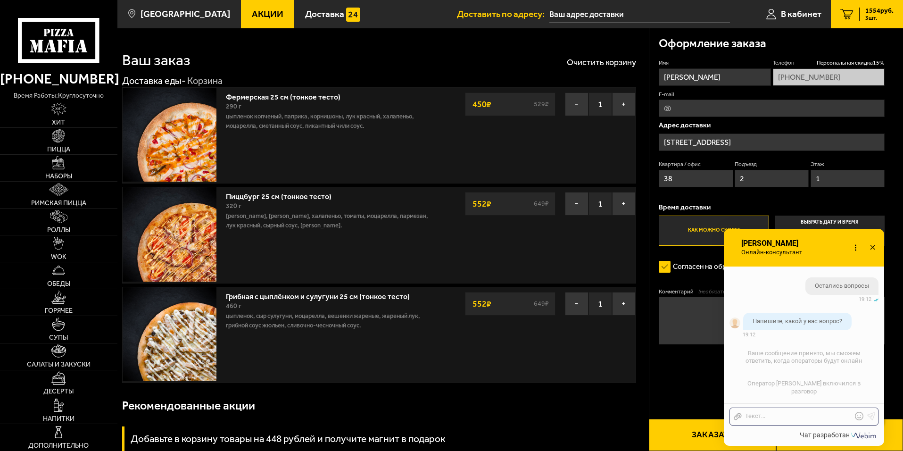
click at [870, 246] on icon at bounding box center [873, 248] width 14 height 14
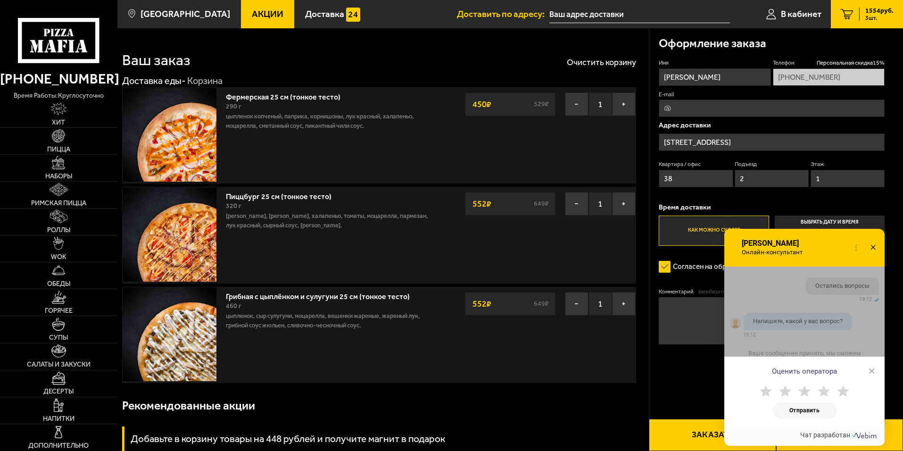
click at [872, 373] on span "×" at bounding box center [871, 370] width 7 height 14
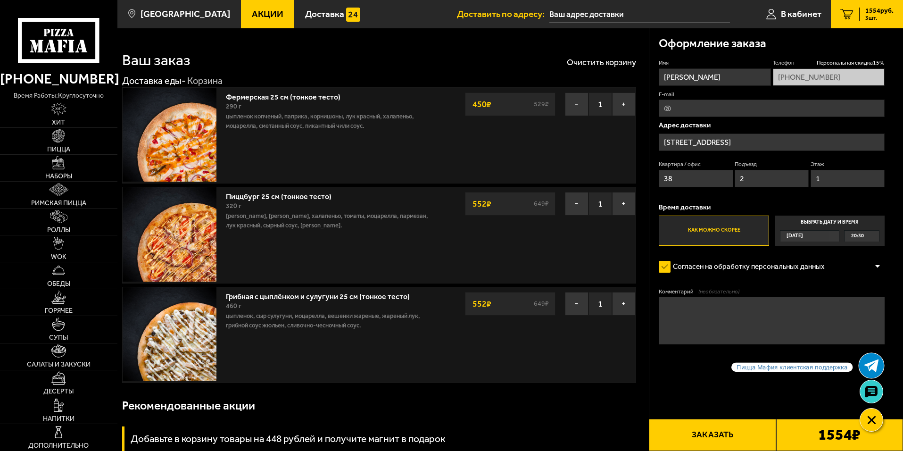
click at [869, 370] on use at bounding box center [871, 365] width 15 height 13
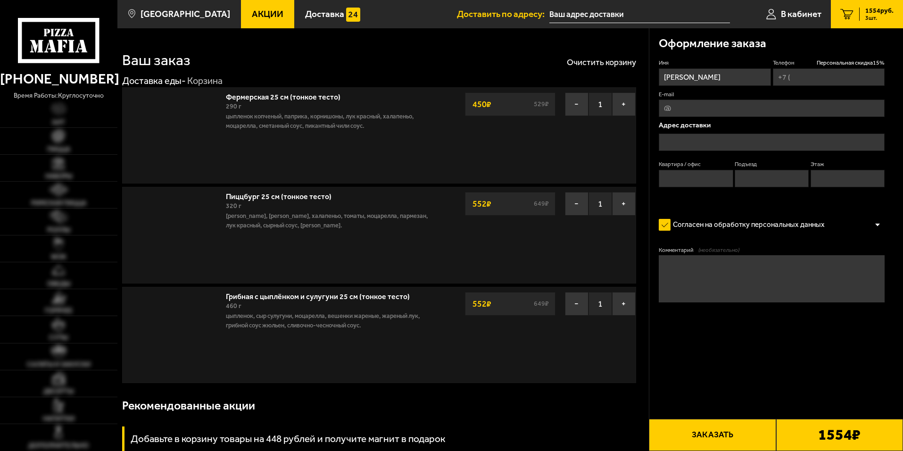
type input "[PHONE_NUMBER]"
type input "[STREET_ADDRESS]"
type input "38"
type input "2"
type input "1"
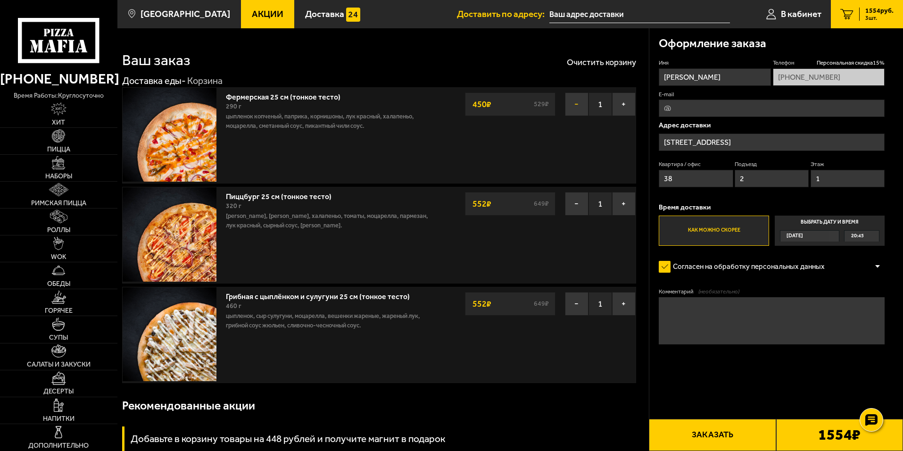
click at [572, 104] on button "−" at bounding box center [577, 104] width 24 height 24
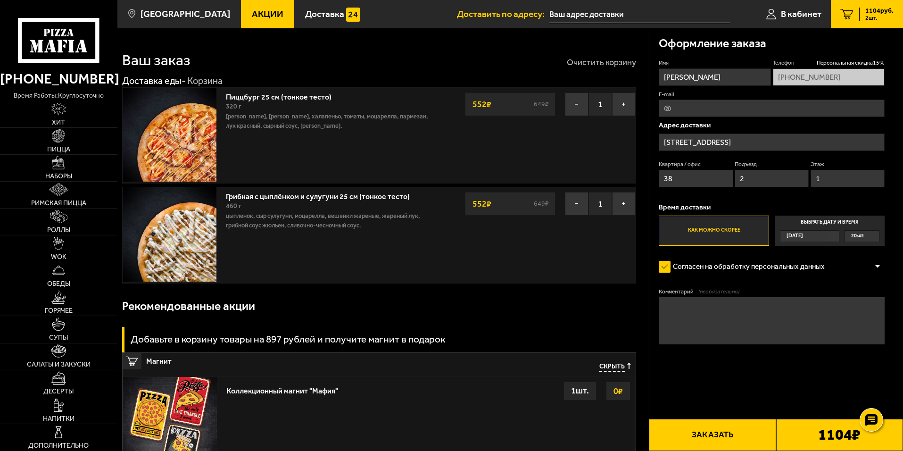
click at [597, 65] on button "Очистить корзину" at bounding box center [601, 62] width 69 height 8
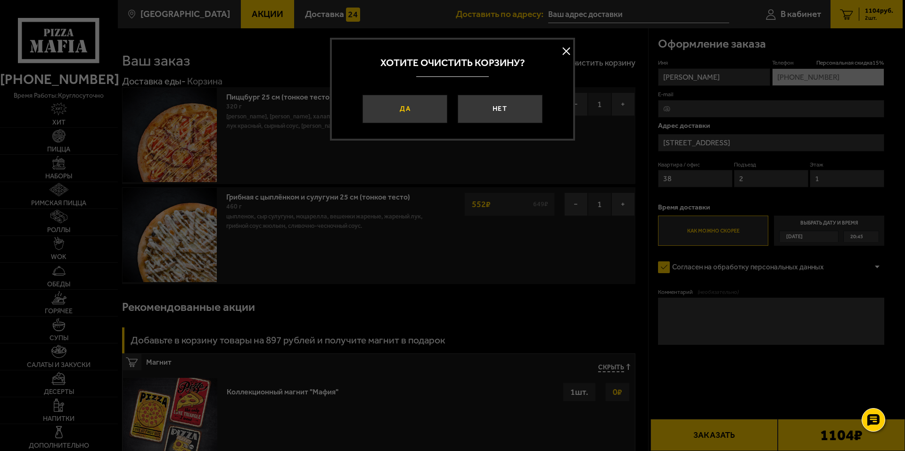
click at [423, 100] on button "Да" at bounding box center [405, 109] width 85 height 28
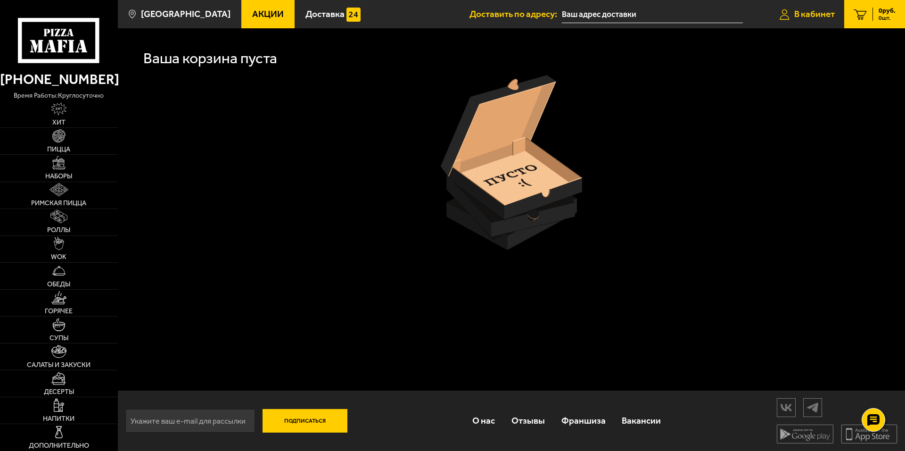
click at [801, 15] on span "В кабинет" at bounding box center [814, 13] width 41 height 9
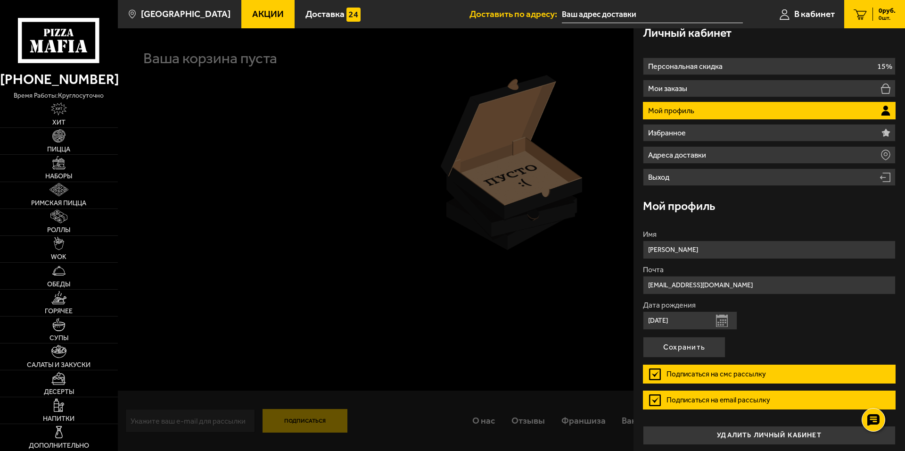
scroll to position [14, 0]
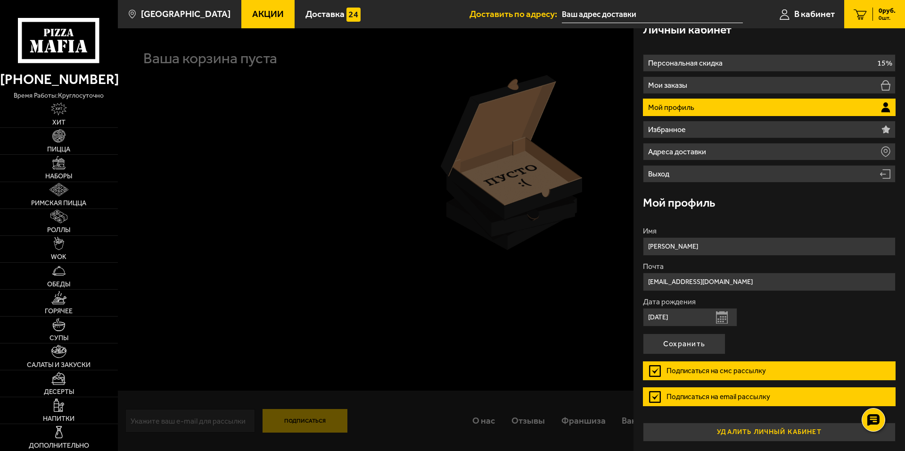
click at [772, 431] on button "удалить личный кабинет" at bounding box center [769, 431] width 253 height 19
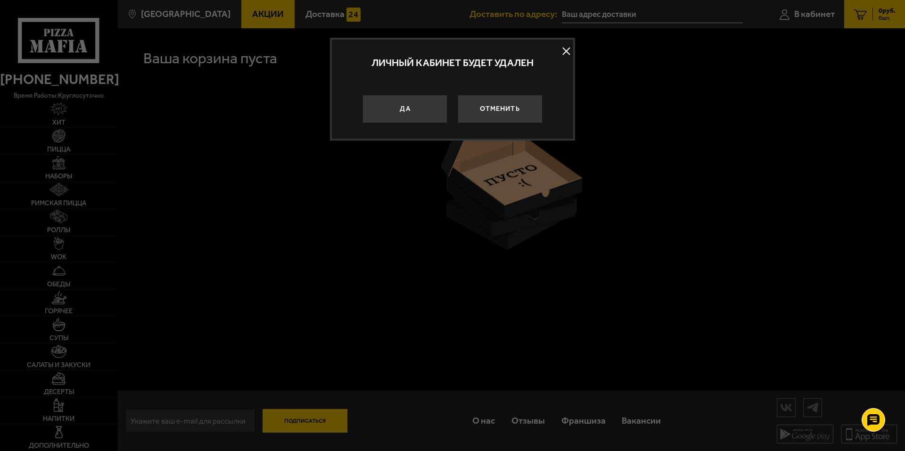
drag, startPoint x: 517, startPoint y: 113, endPoint x: 541, endPoint y: 111, distance: 24.1
click at [518, 112] on button "Отменить" at bounding box center [500, 109] width 85 height 28
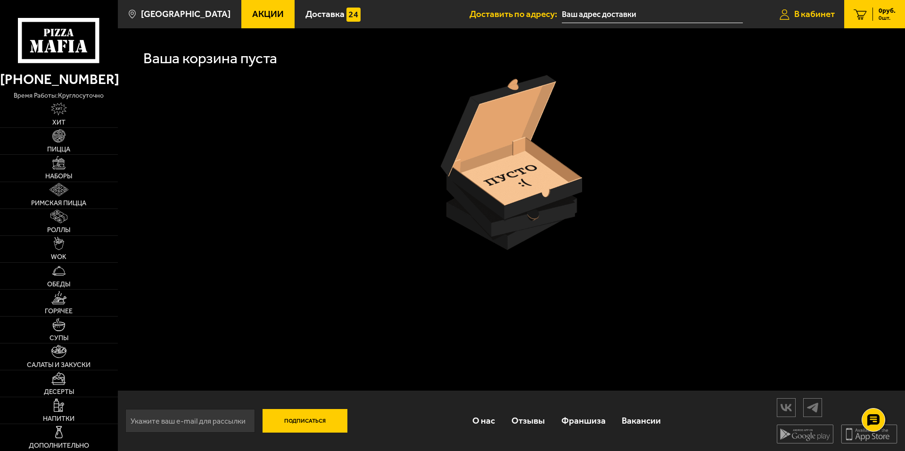
click at [804, 22] on link "В кабинет" at bounding box center [807, 14] width 74 height 28
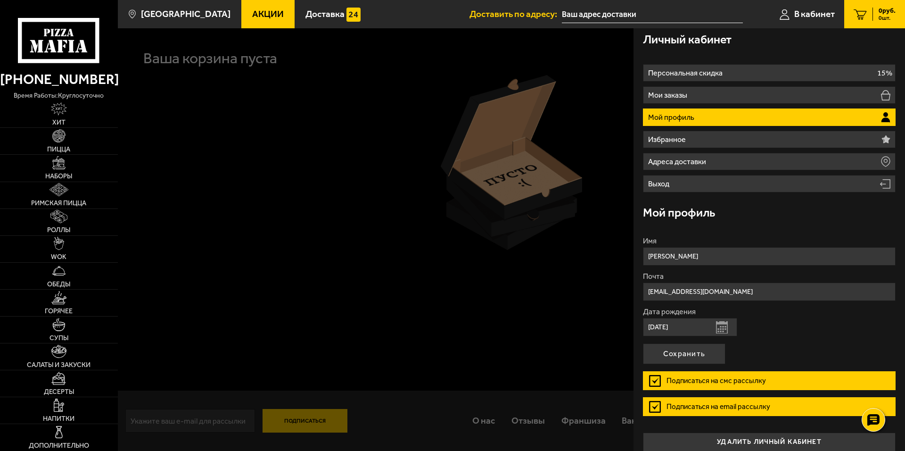
scroll to position [0, 0]
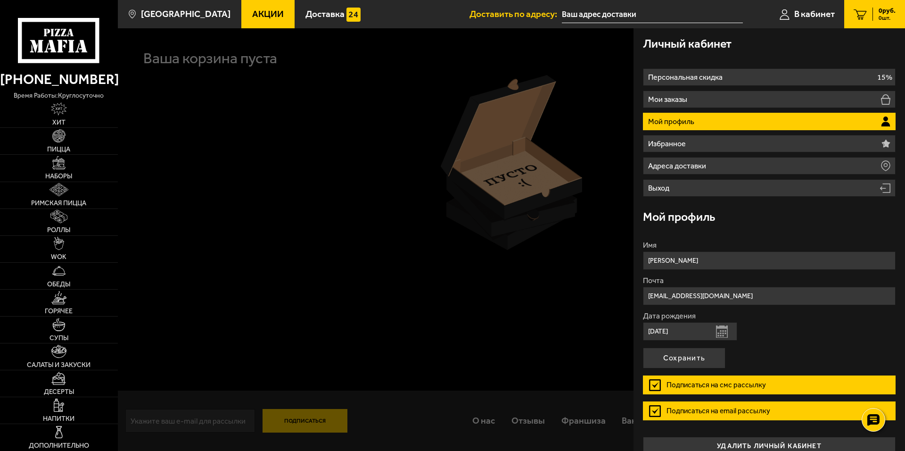
click at [683, 185] on li "Выход" at bounding box center [769, 187] width 253 height 17
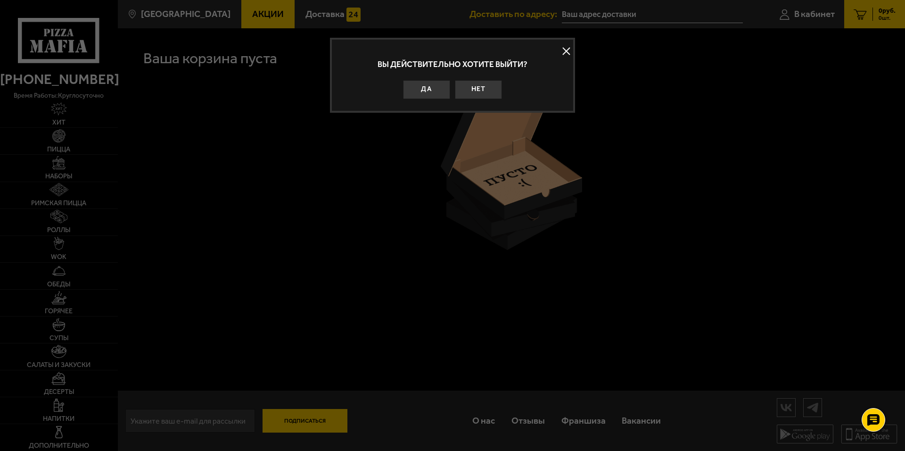
click at [426, 91] on button "Да" at bounding box center [426, 89] width 47 height 19
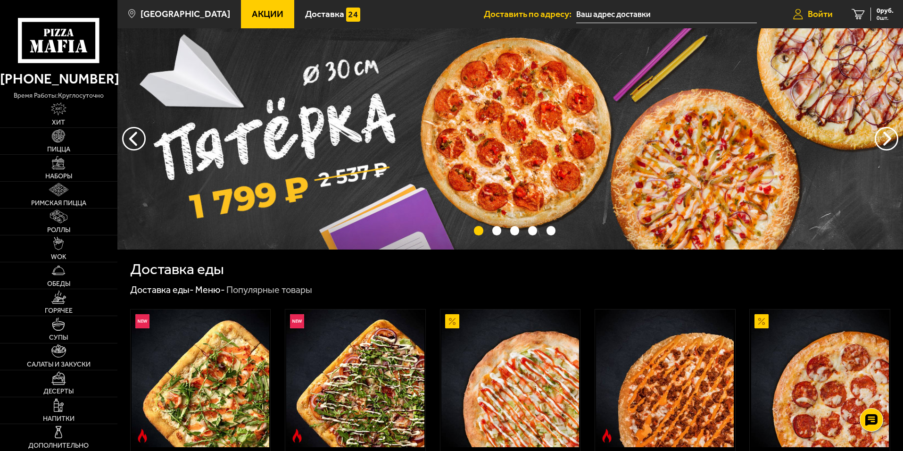
click at [798, 24] on link "Войти" at bounding box center [813, 14] width 58 height 28
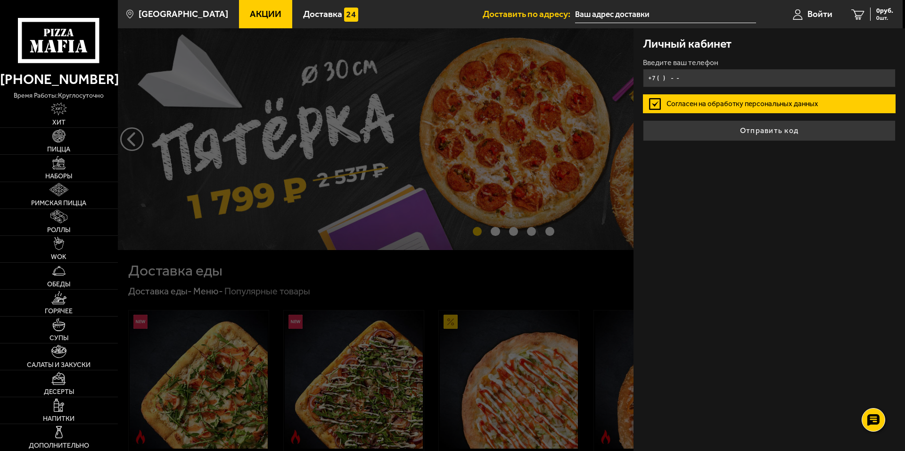
click at [724, 75] on input "+7 ( ) - -" at bounding box center [769, 78] width 253 height 18
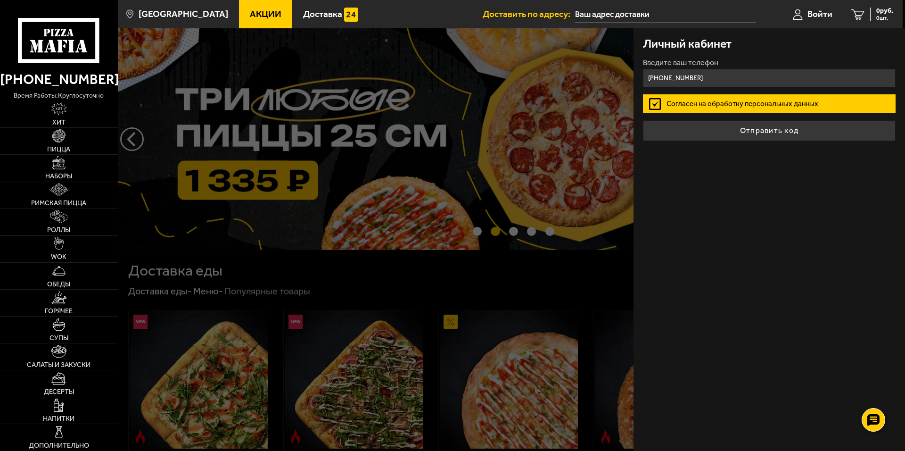
type input "[PHONE_NUMBER]"
click at [643, 120] on button "Отправить код" at bounding box center [769, 130] width 253 height 21
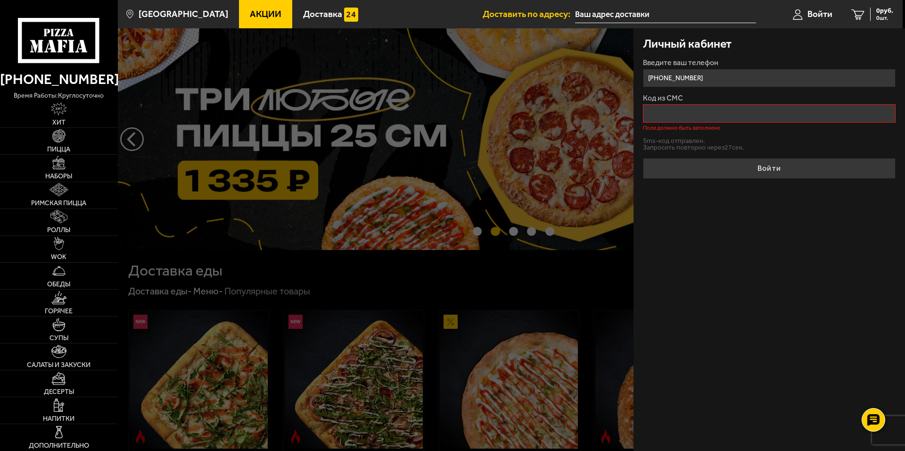
click at [683, 111] on input "Код из СМС" at bounding box center [769, 113] width 253 height 18
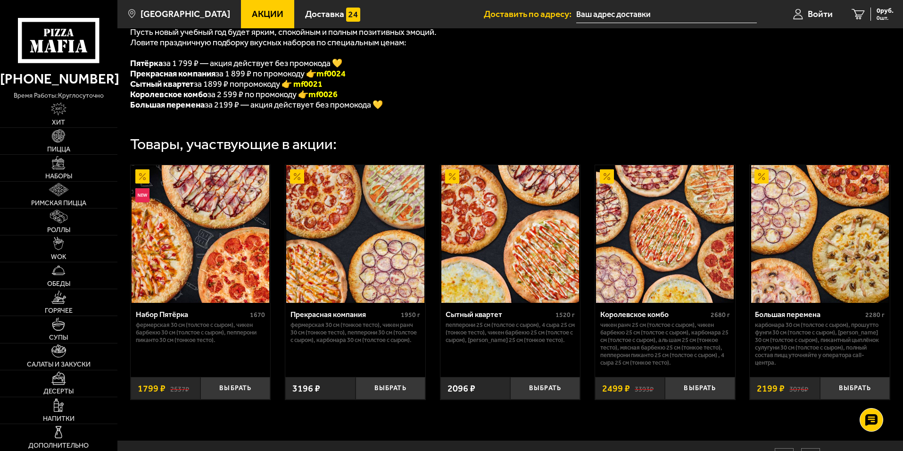
scroll to position [288, 0]
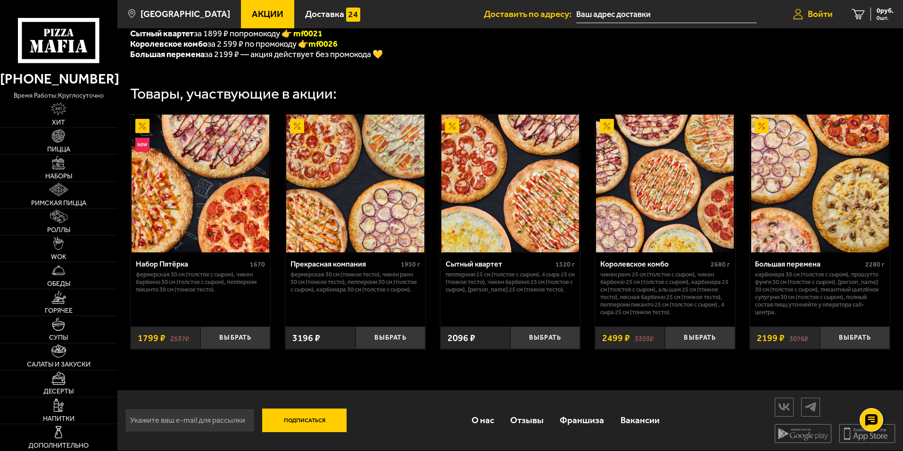
click at [824, 14] on span "Войти" at bounding box center [820, 13] width 25 height 9
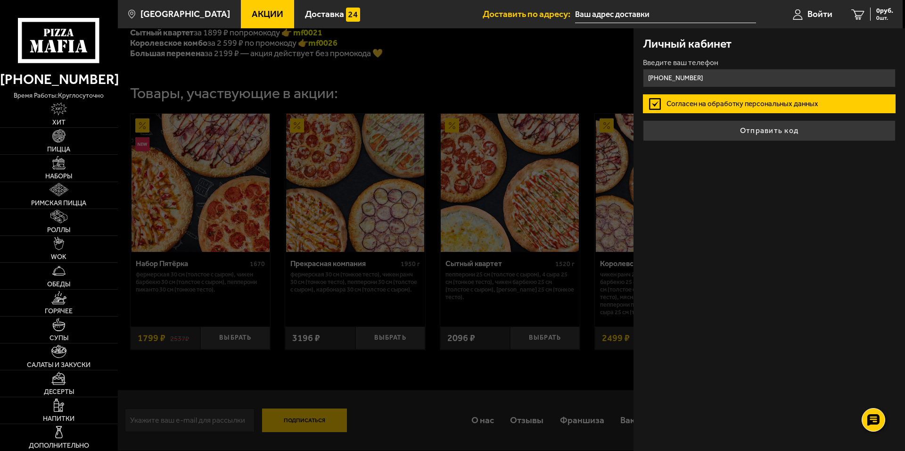
type input "+7 (931) 266-47-99"
click at [703, 133] on button "Отправить код" at bounding box center [769, 130] width 253 height 21
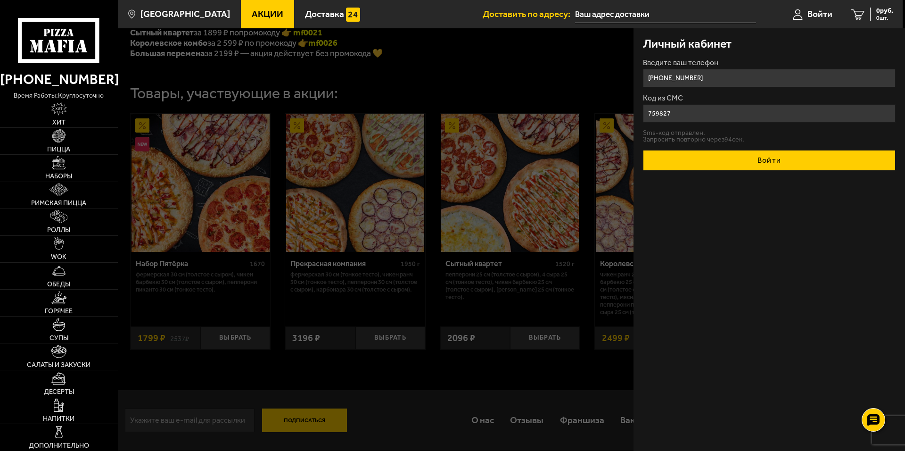
type input "759827"
click at [748, 157] on button "Войти" at bounding box center [769, 160] width 253 height 21
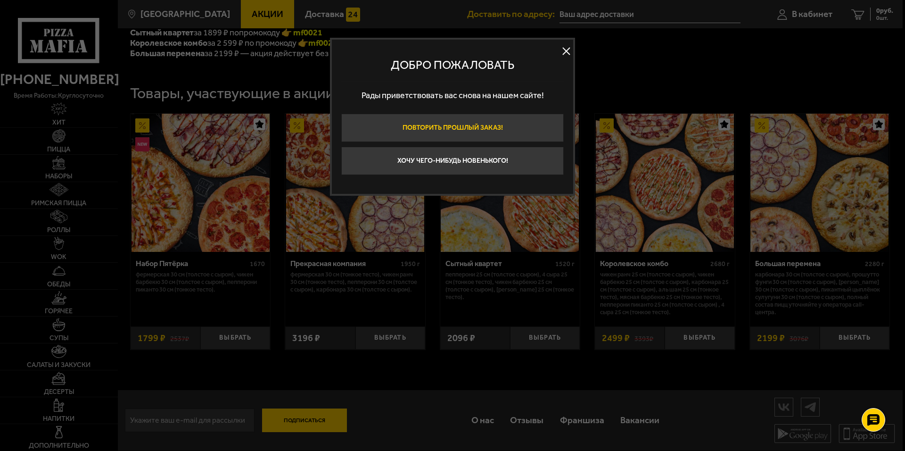
click at [539, 123] on button "Повторить прошлый заказ!" at bounding box center [452, 128] width 223 height 28
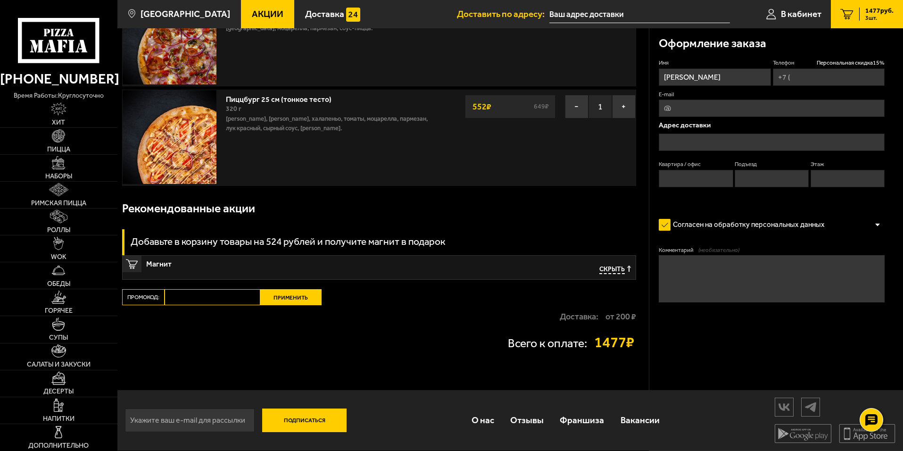
type input "[PHONE_NUMBER]"
type input "[STREET_ADDRESS]"
type input "38"
type input "2"
type input "1"
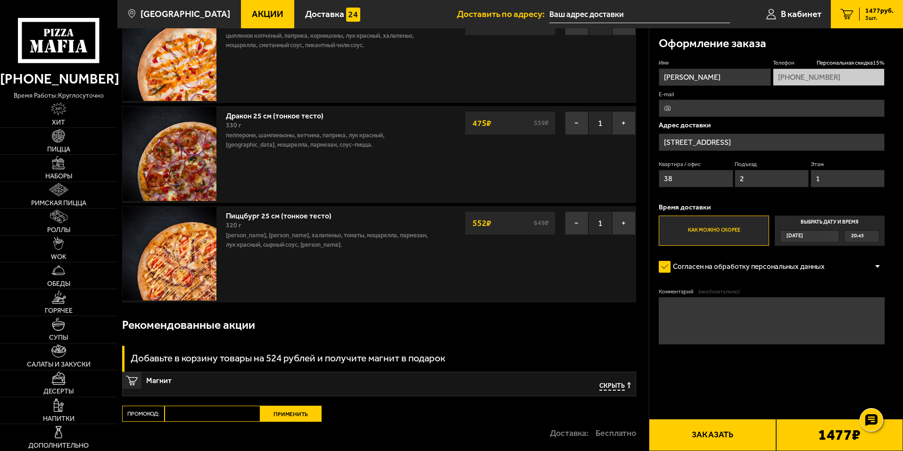
scroll to position [198, 0]
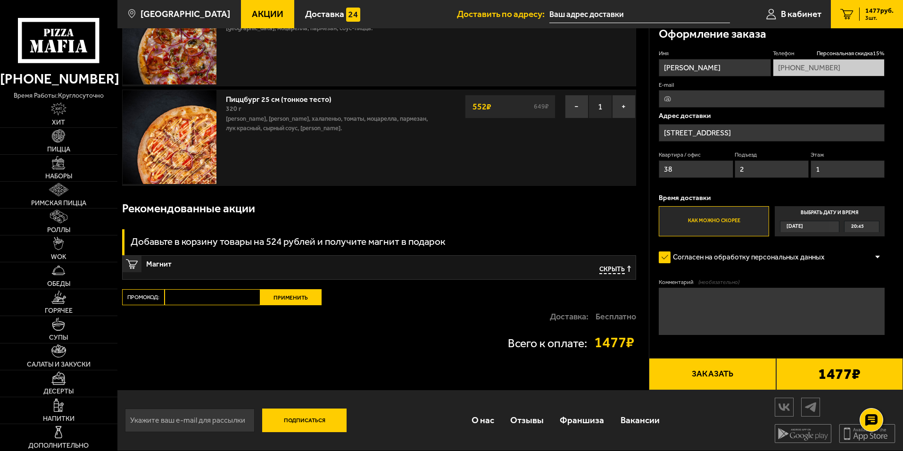
click at [612, 266] on span "Скрыть" at bounding box center [611, 269] width 25 height 9
click at [603, 268] on span "Подробнее" at bounding box center [605, 269] width 39 height 9
click at [615, 268] on span "Скрыть" at bounding box center [611, 269] width 25 height 9
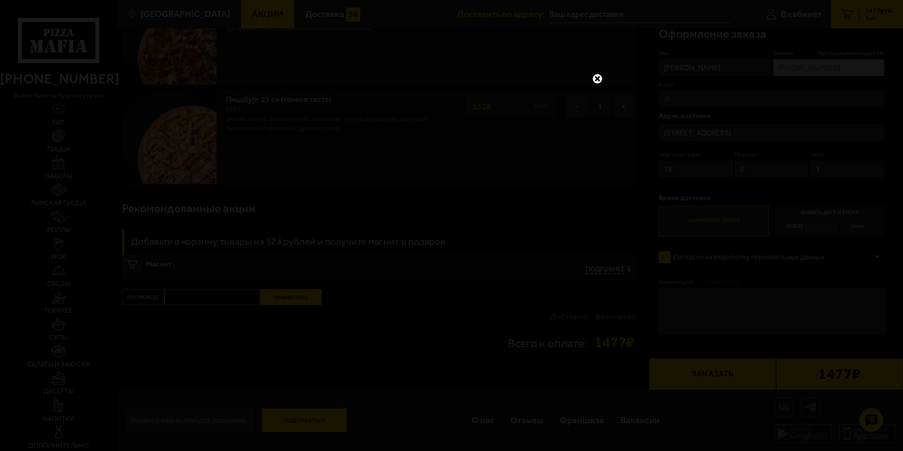
click at [595, 76] on link at bounding box center [597, 79] width 12 height 12
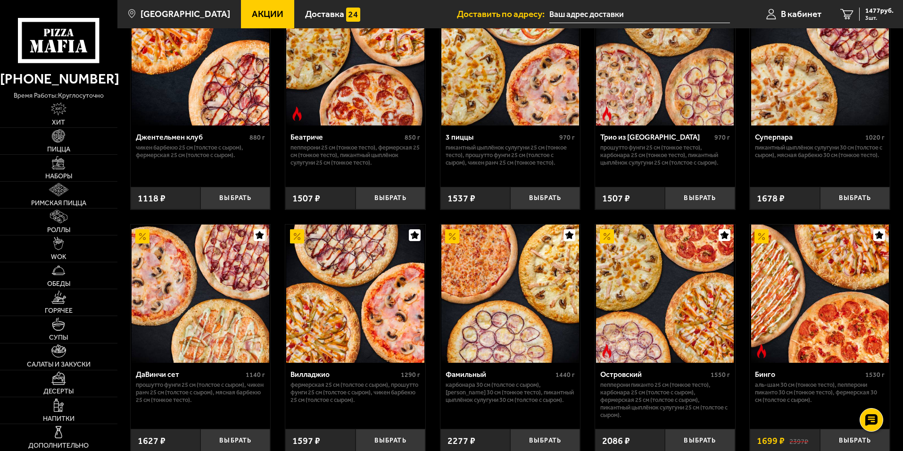
scroll to position [421, 0]
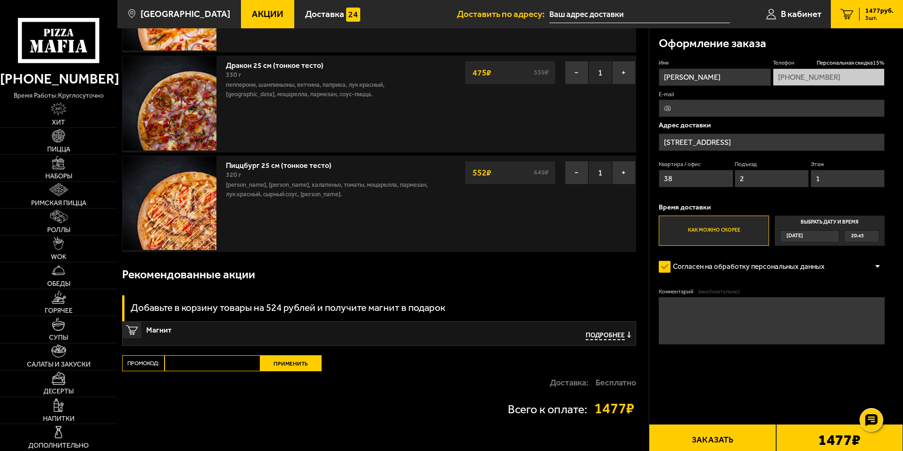
scroll to position [198, 0]
